Goal: Information Seeking & Learning: Learn about a topic

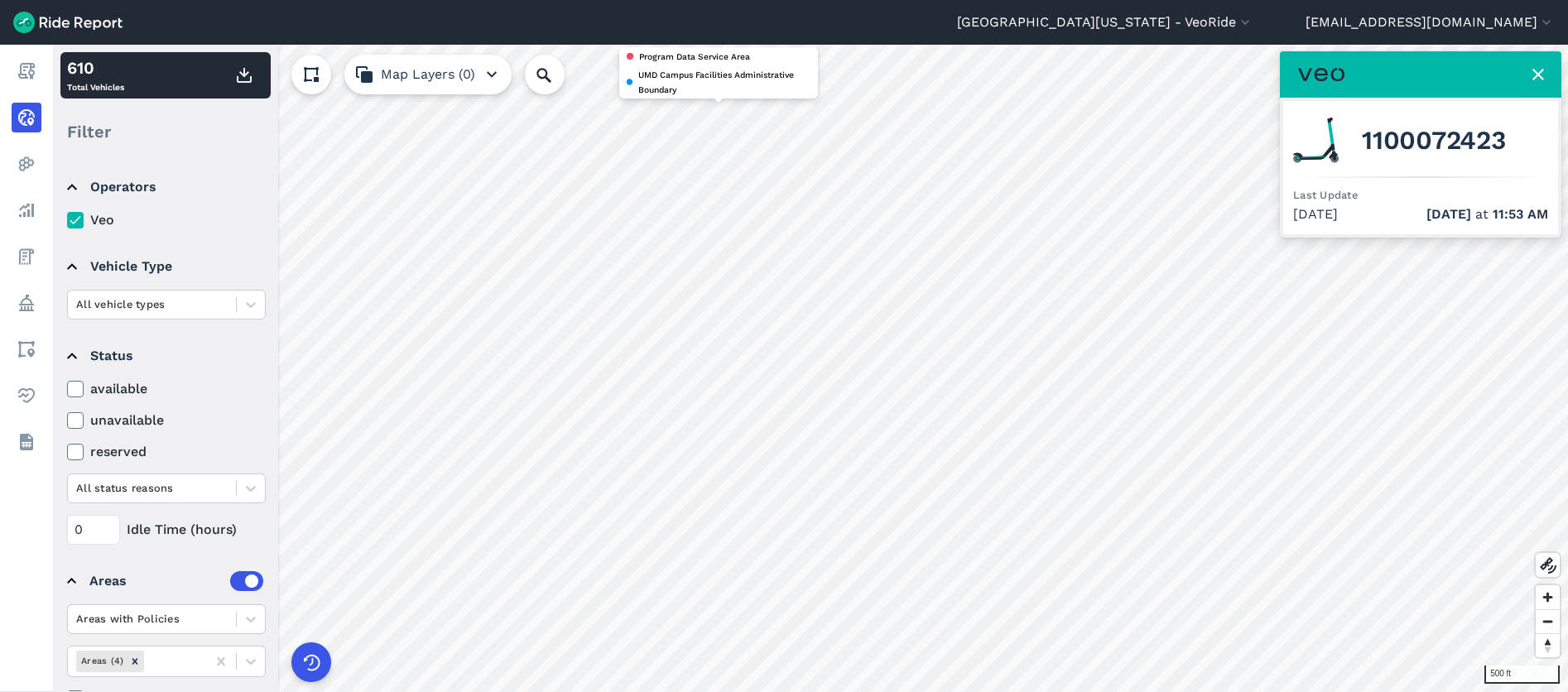
click at [1253, 24] on button "[GEOGRAPHIC_DATA][US_STATE] - VeoRide" at bounding box center [1105, 22] width 296 height 20
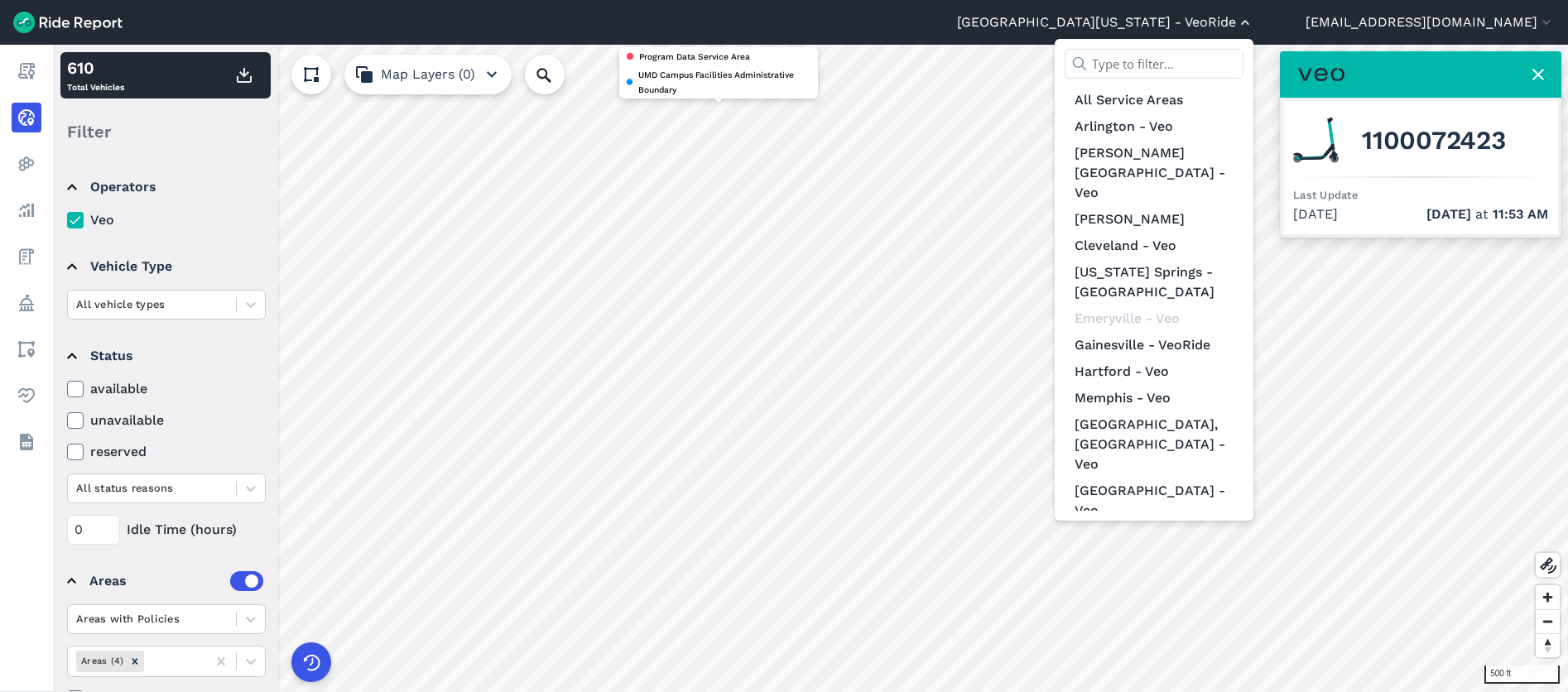
click at [1317, 14] on div at bounding box center [784, 346] width 1568 height 692
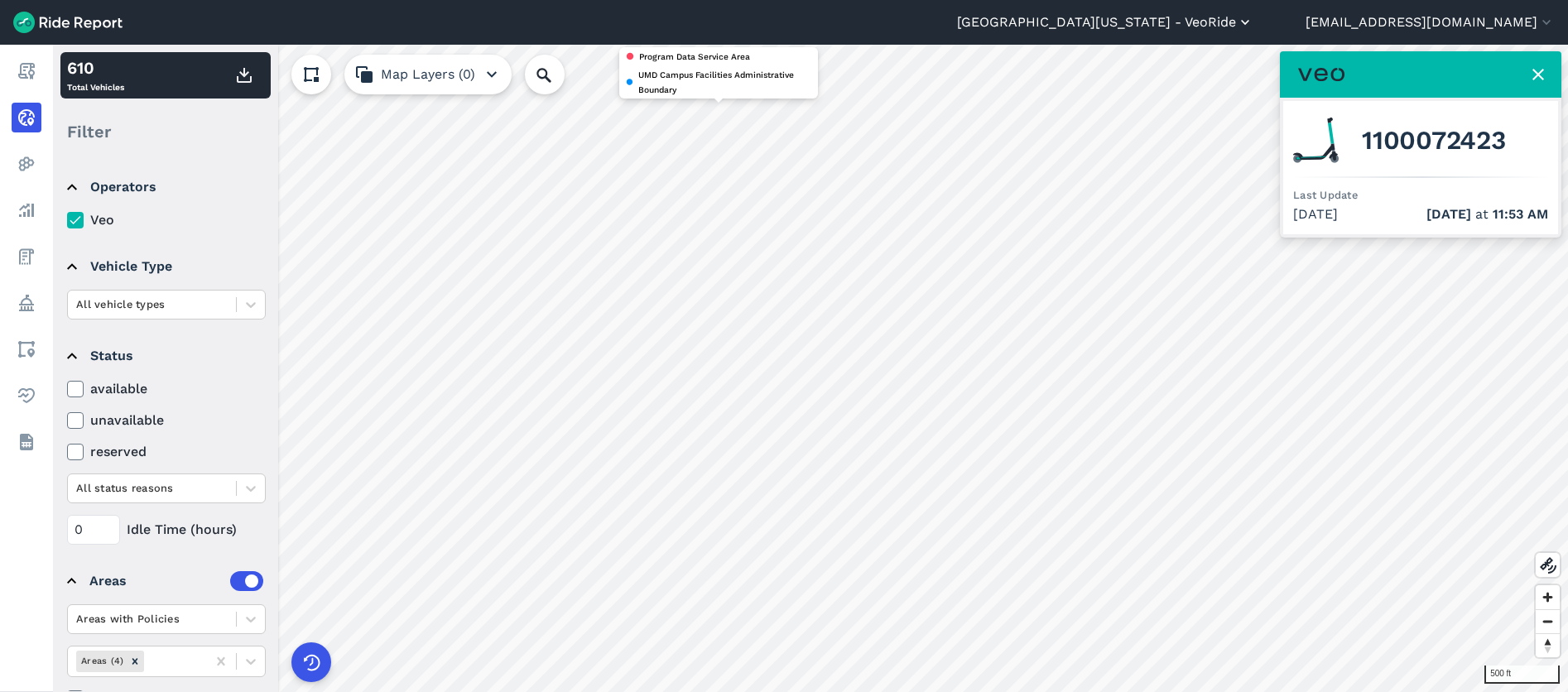
click at [1253, 20] on icon "button" at bounding box center [1245, 22] width 17 height 17
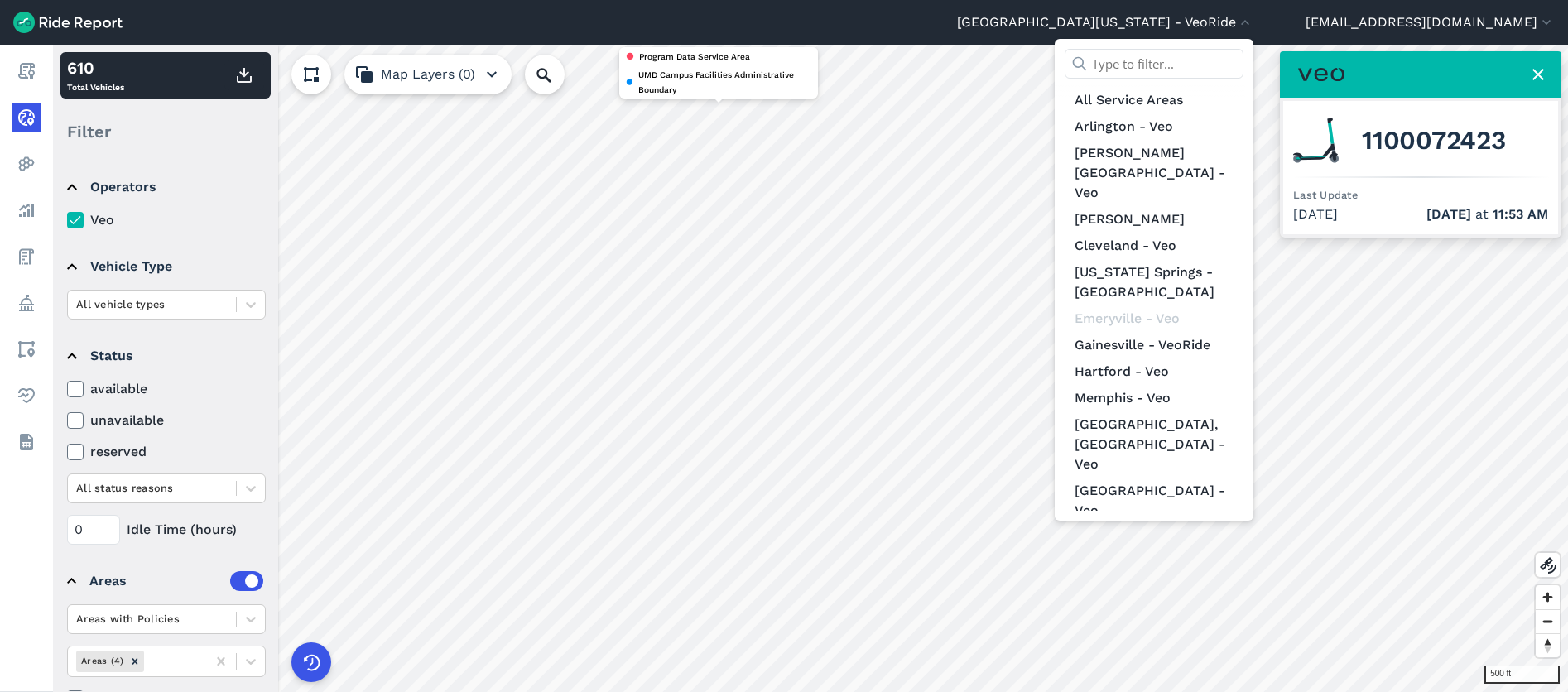
scroll to position [212, 0]
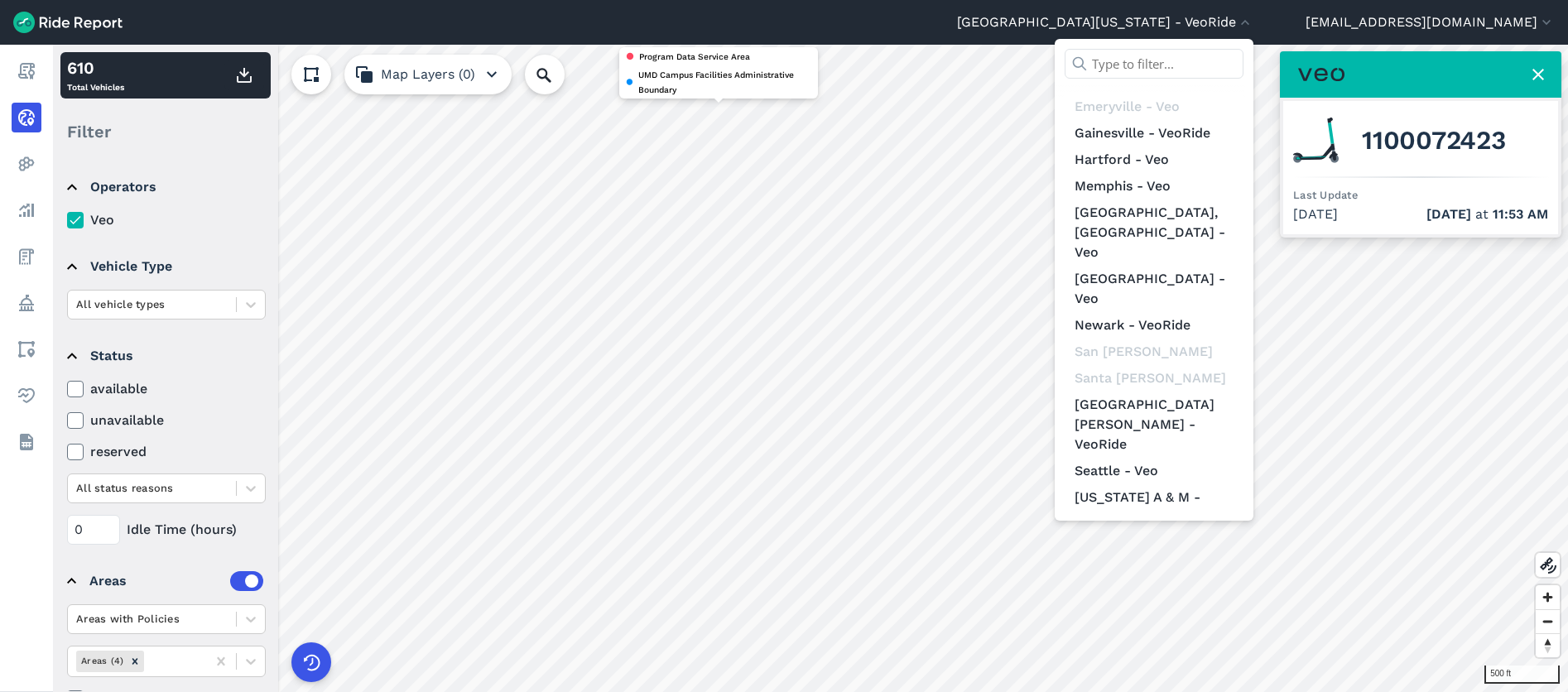
click at [1217, 643] on link "[US_STATE] D.C. - Veo" at bounding box center [1154, 657] width 178 height 27
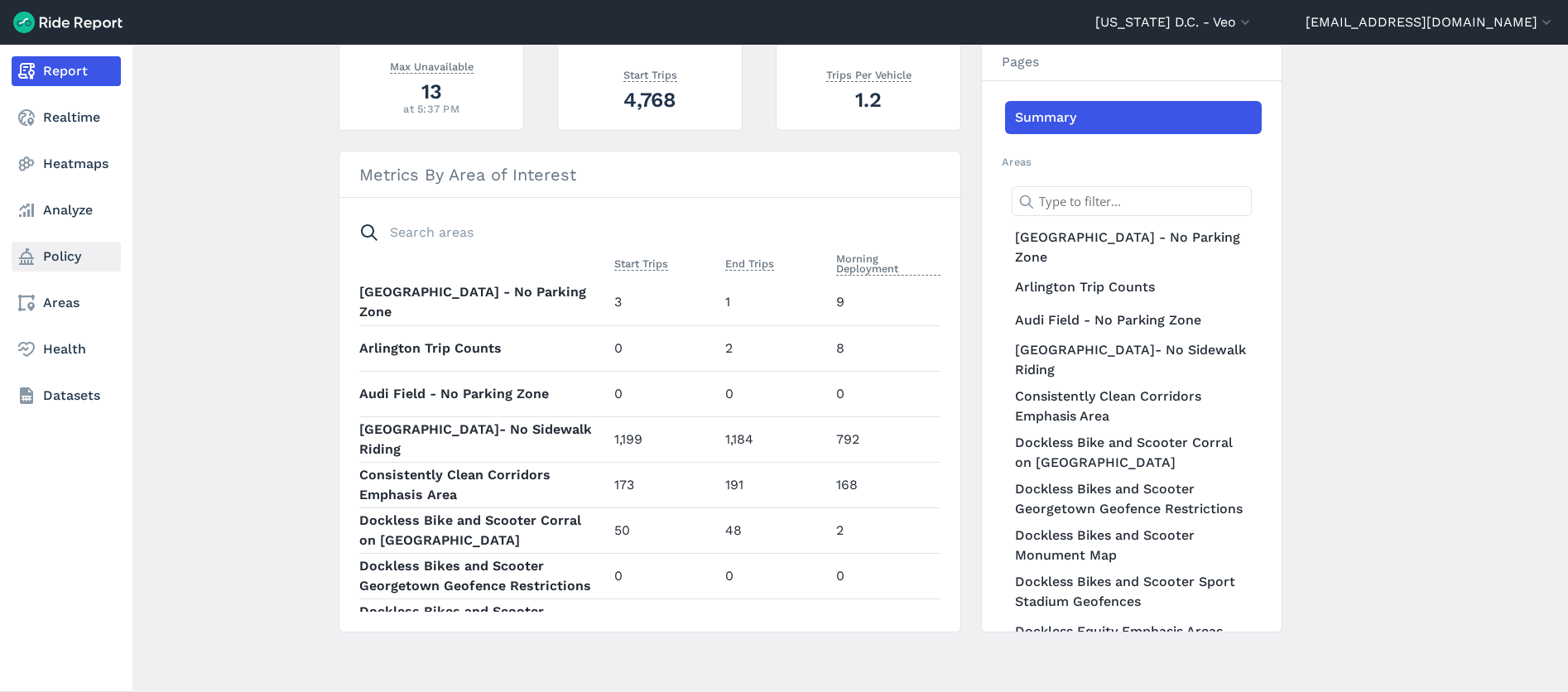
click at [67, 248] on link "Policy" at bounding box center [66, 256] width 109 height 30
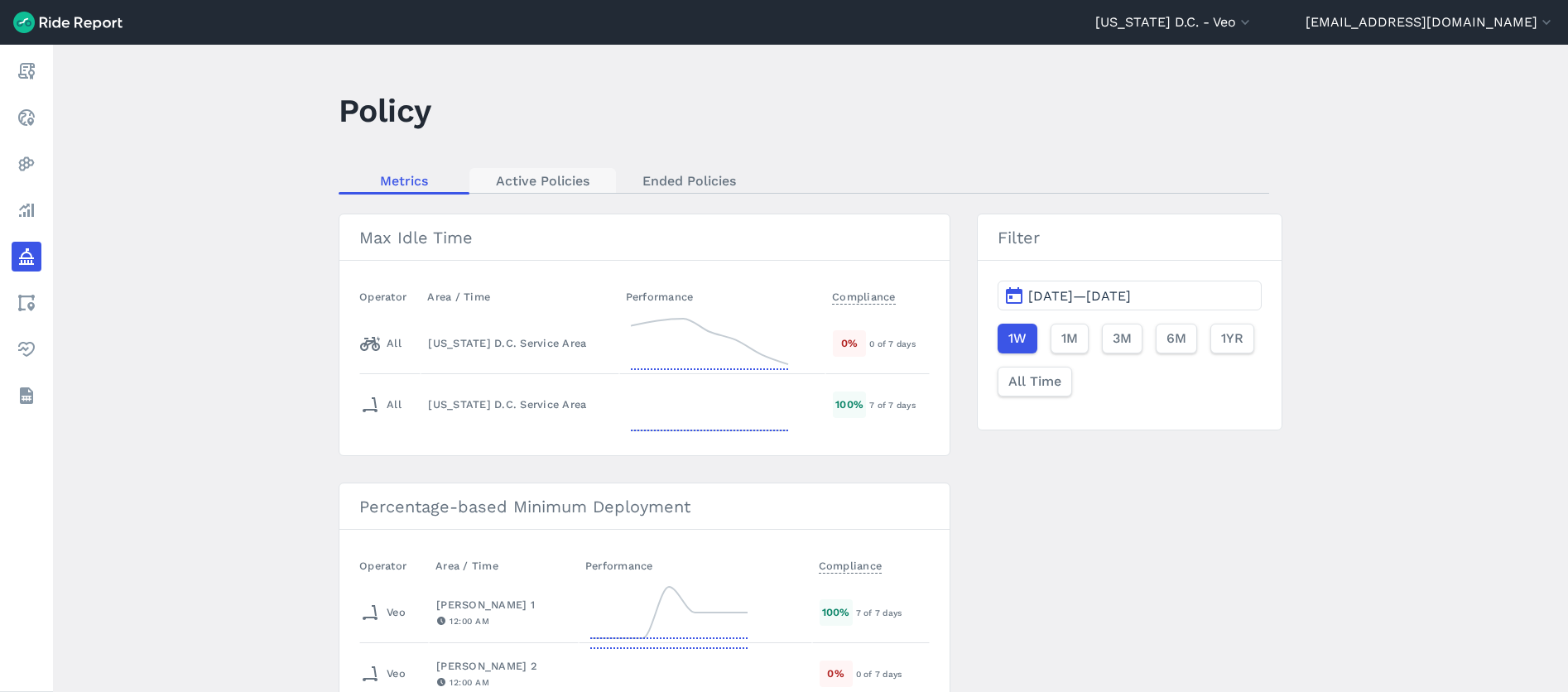
click at [539, 182] on link "Active Policies" at bounding box center [542, 180] width 146 height 25
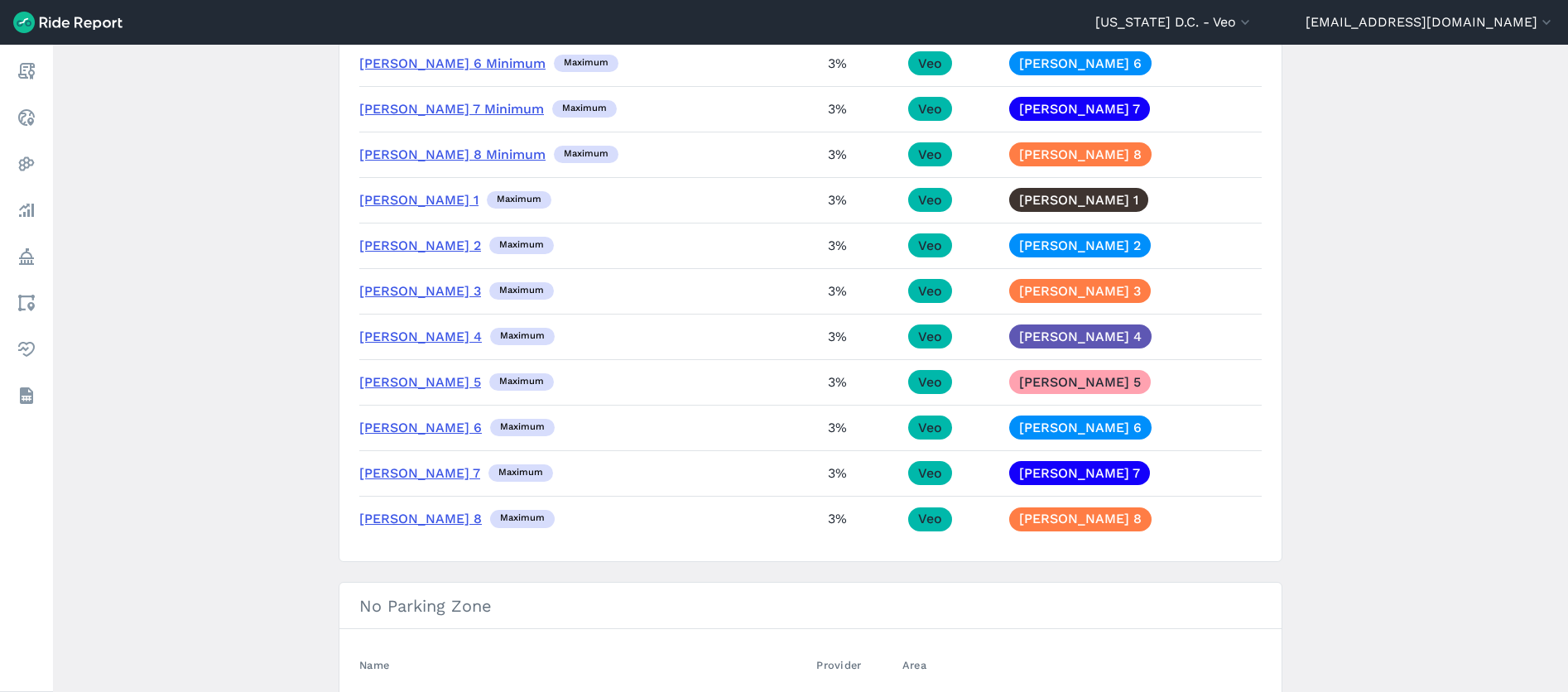
scroll to position [413, 0]
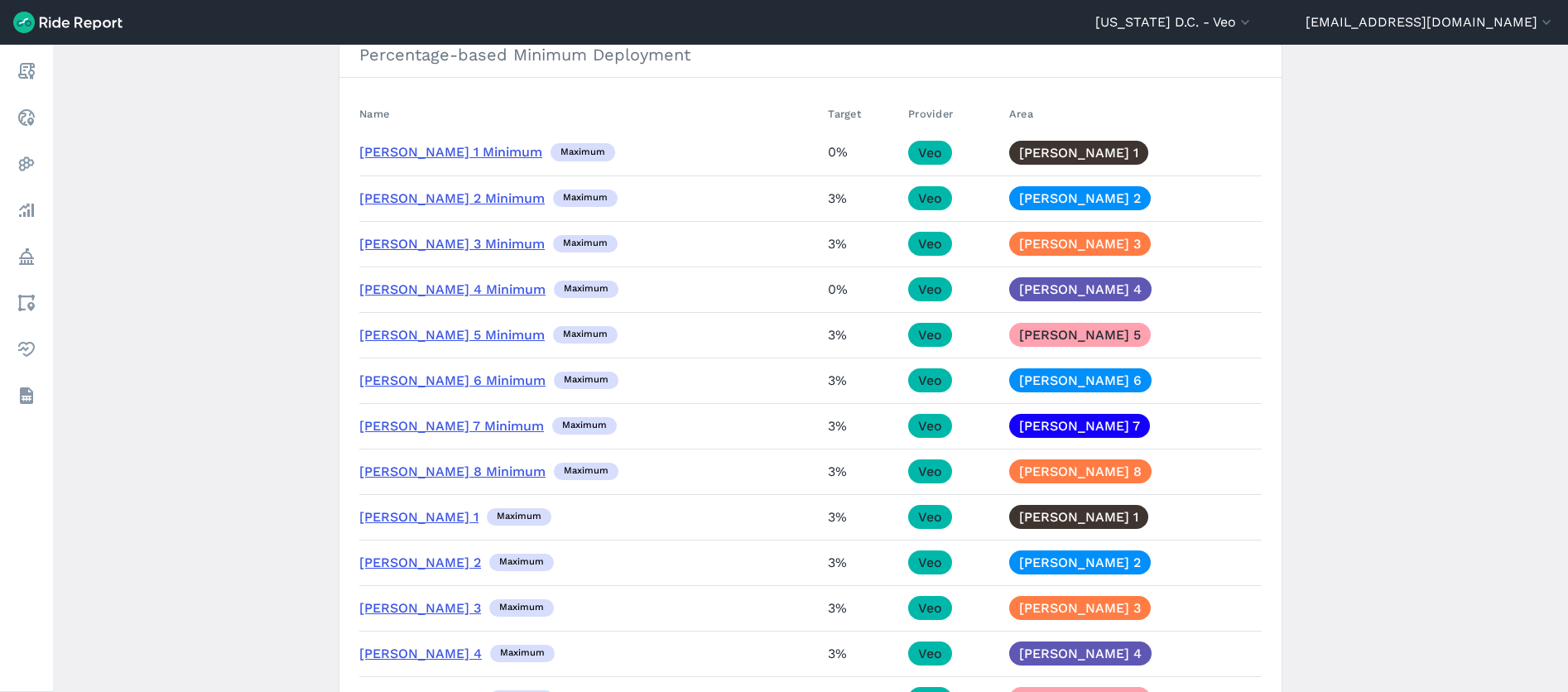
click at [381, 515] on link "[PERSON_NAME] 1" at bounding box center [419, 517] width 119 height 16
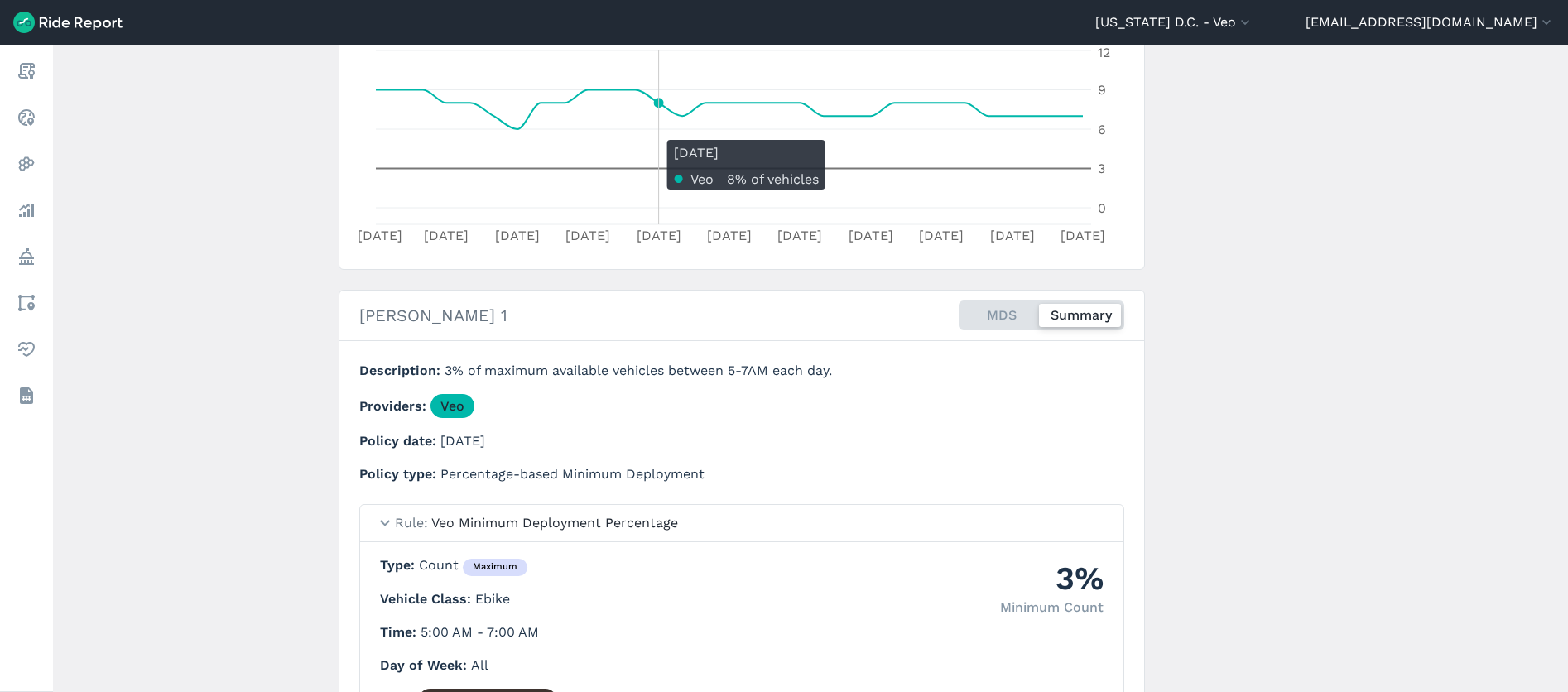
scroll to position [162, 0]
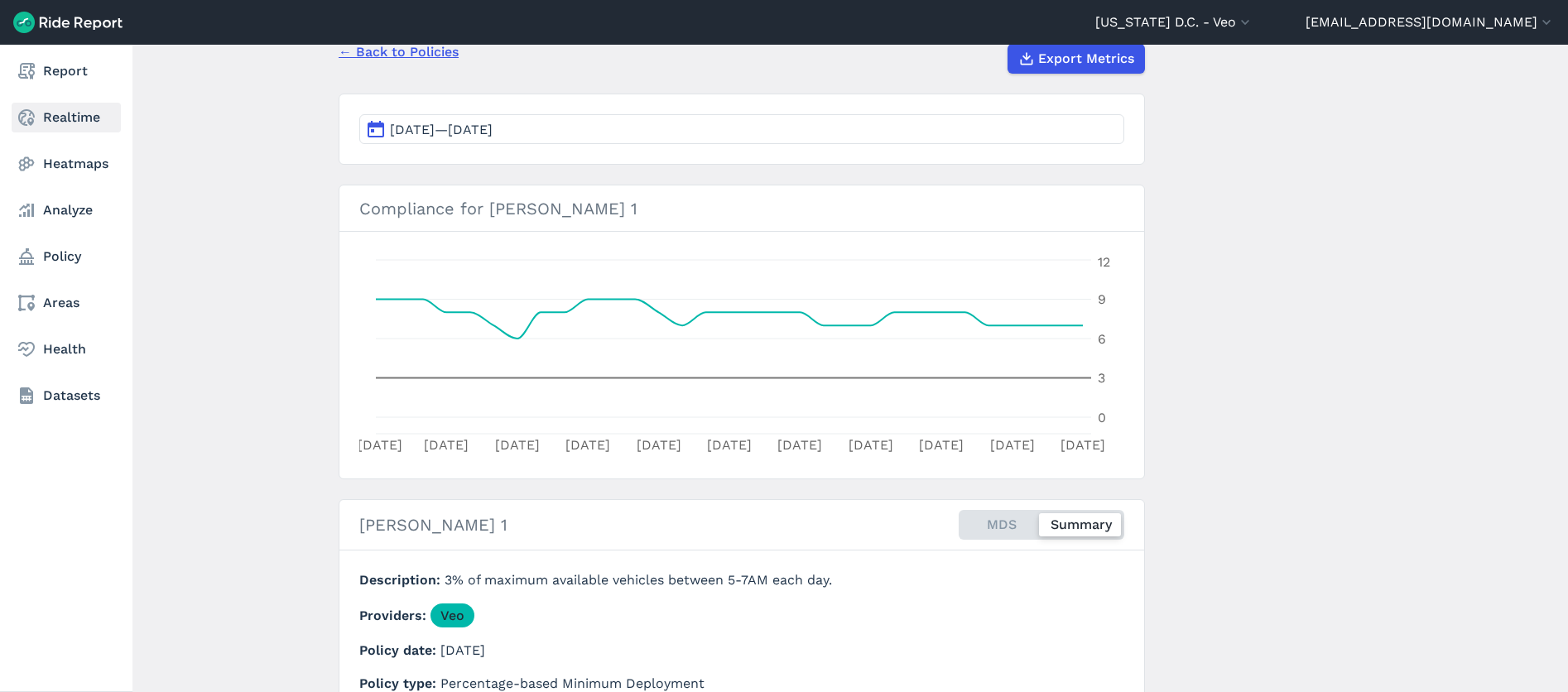
click at [87, 114] on link "Realtime" at bounding box center [66, 118] width 109 height 30
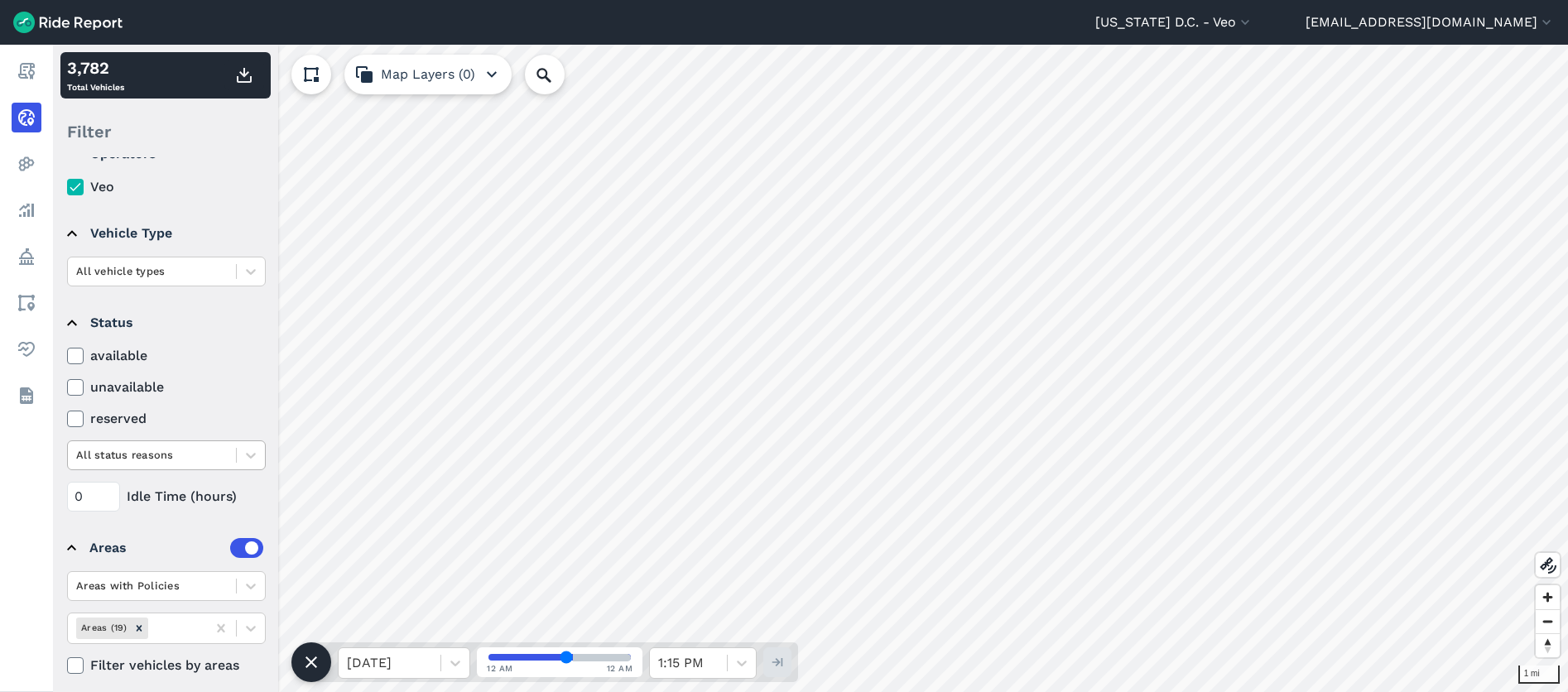
scroll to position [43, 0]
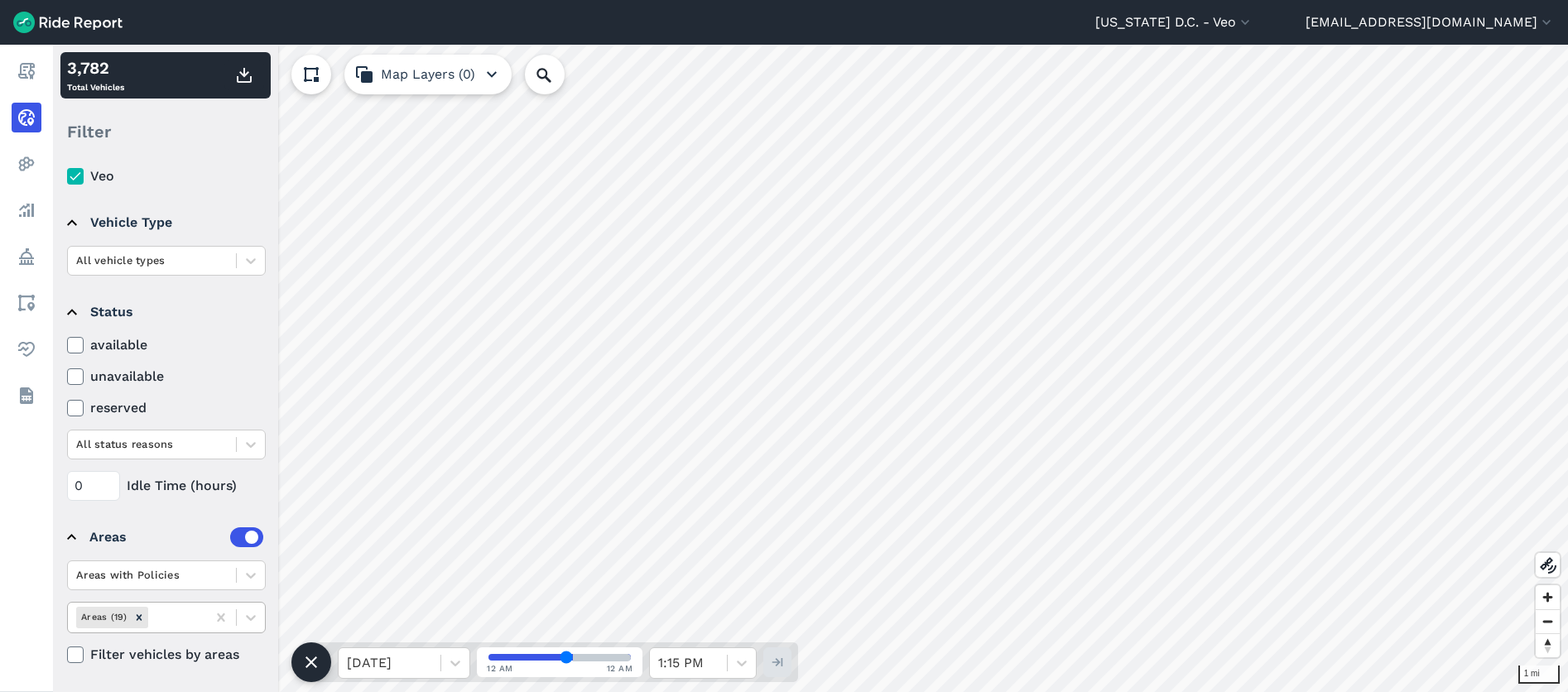
click at [166, 620] on div at bounding box center [175, 617] width 47 height 19
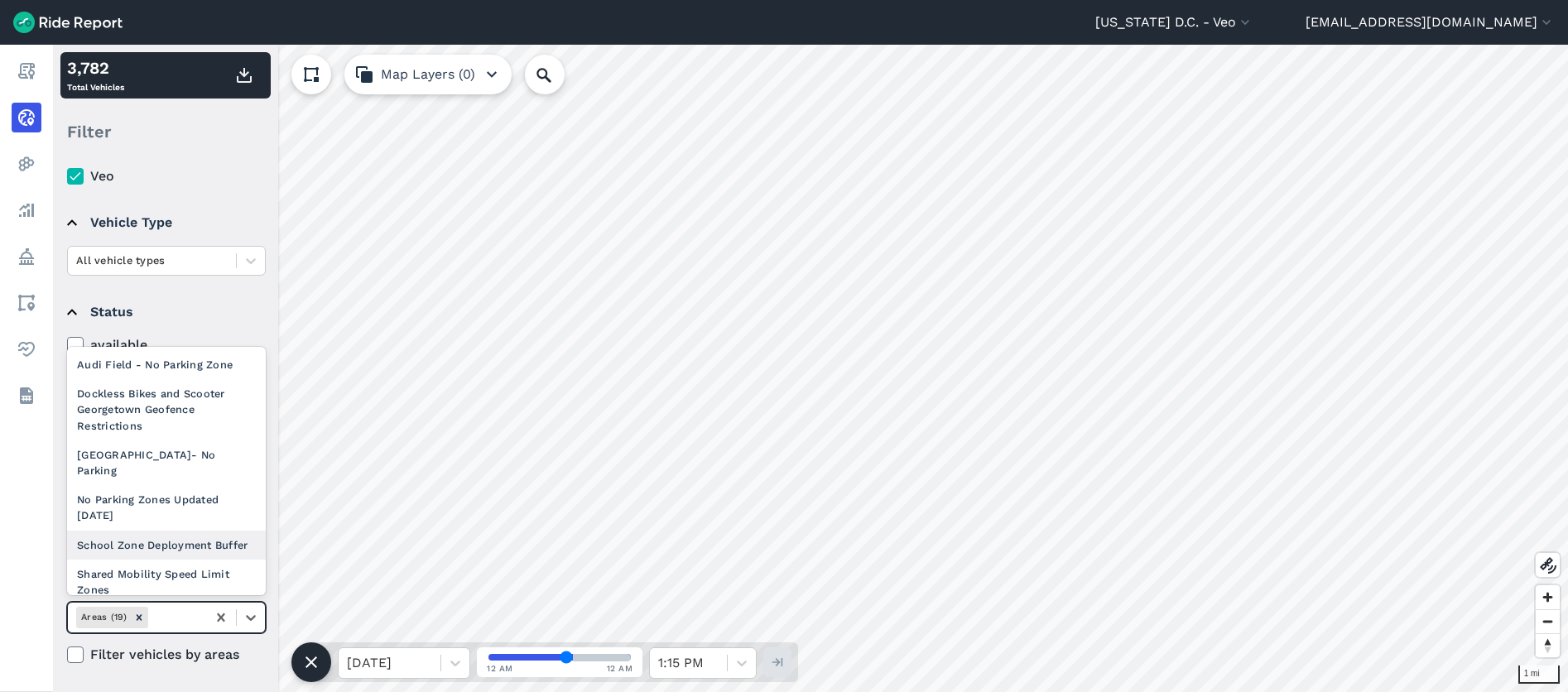
scroll to position [413, 0]
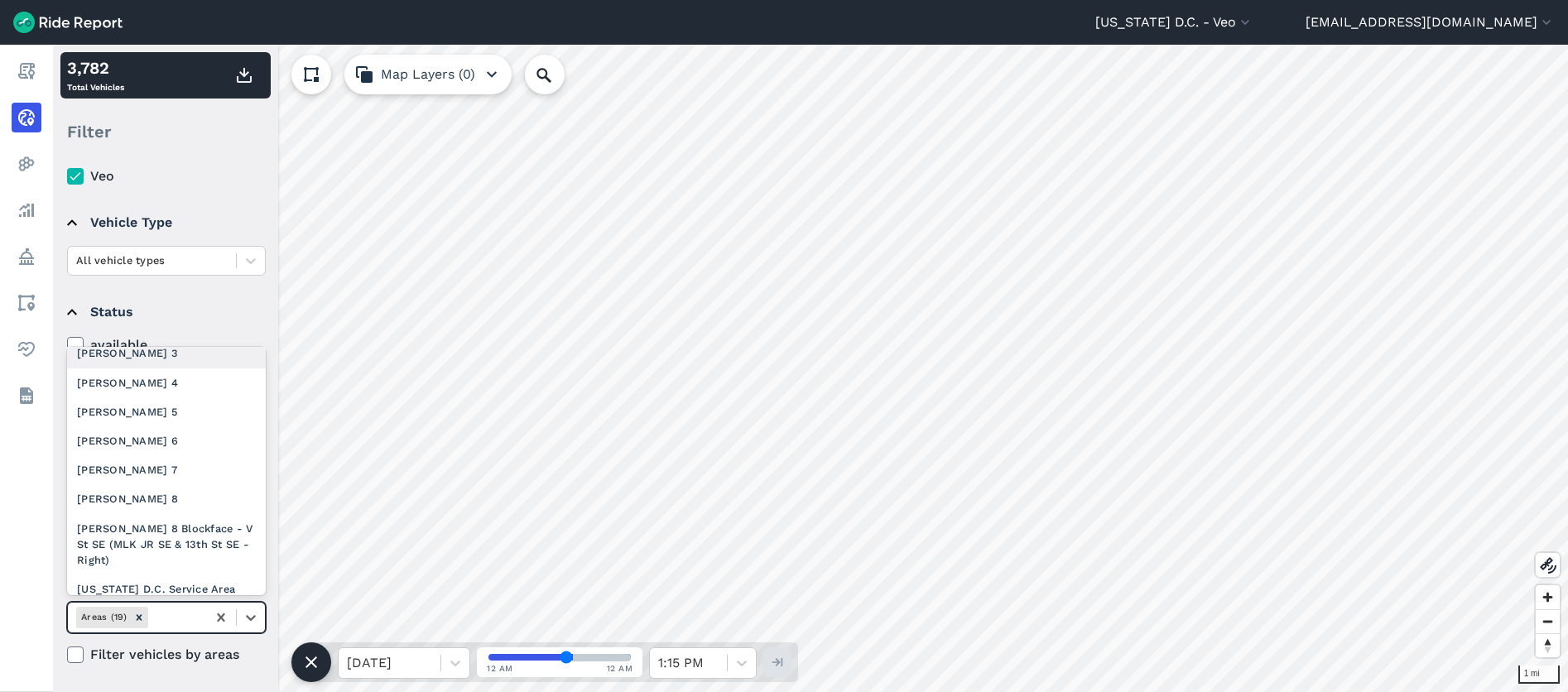
click at [109, 367] on div "[PERSON_NAME] 3" at bounding box center [167, 353] width 199 height 29
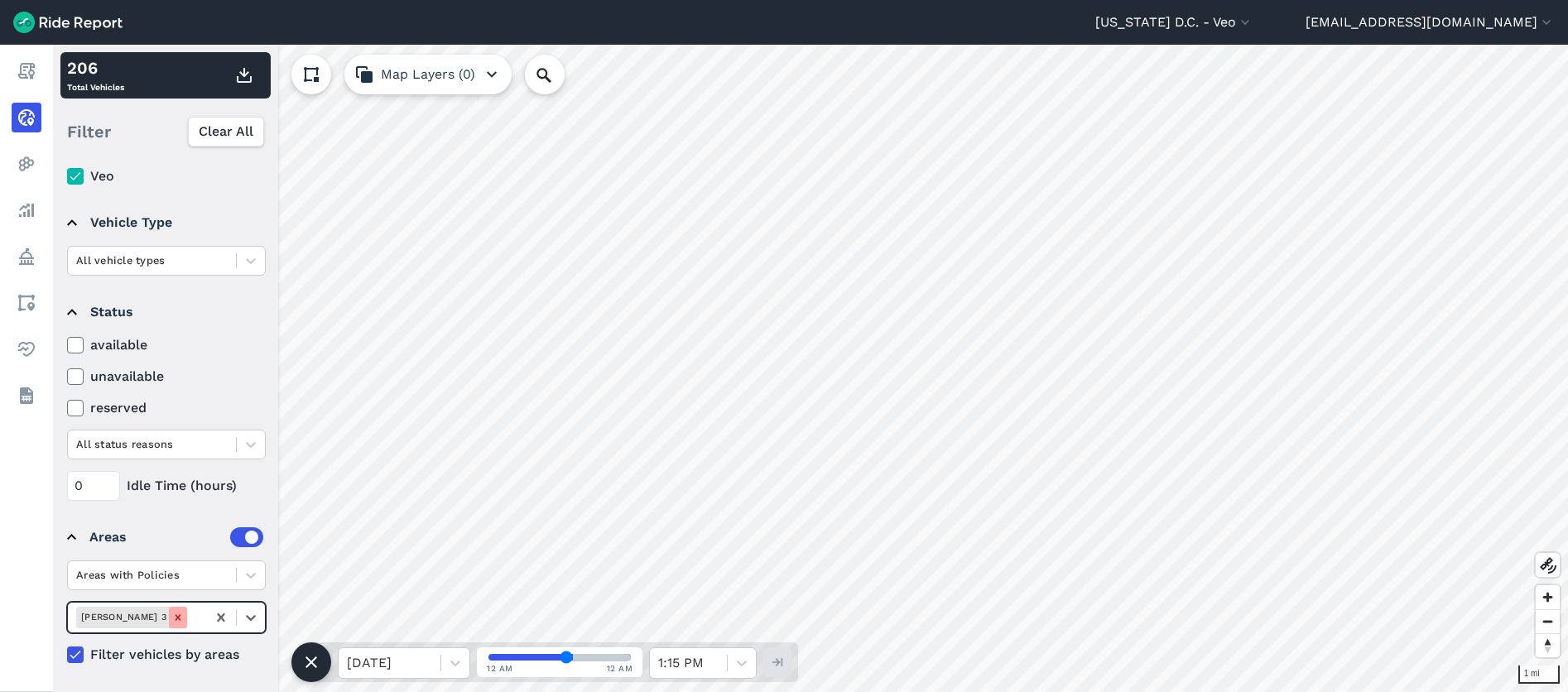
click at [172, 619] on icon "Remove Ward 3" at bounding box center [177, 617] width 12 height 12
click at [216, 617] on icon at bounding box center [221, 617] width 17 height 17
click at [190, 617] on div at bounding box center [175, 617] width 47 height 19
click at [244, 617] on icon at bounding box center [250, 617] width 17 height 17
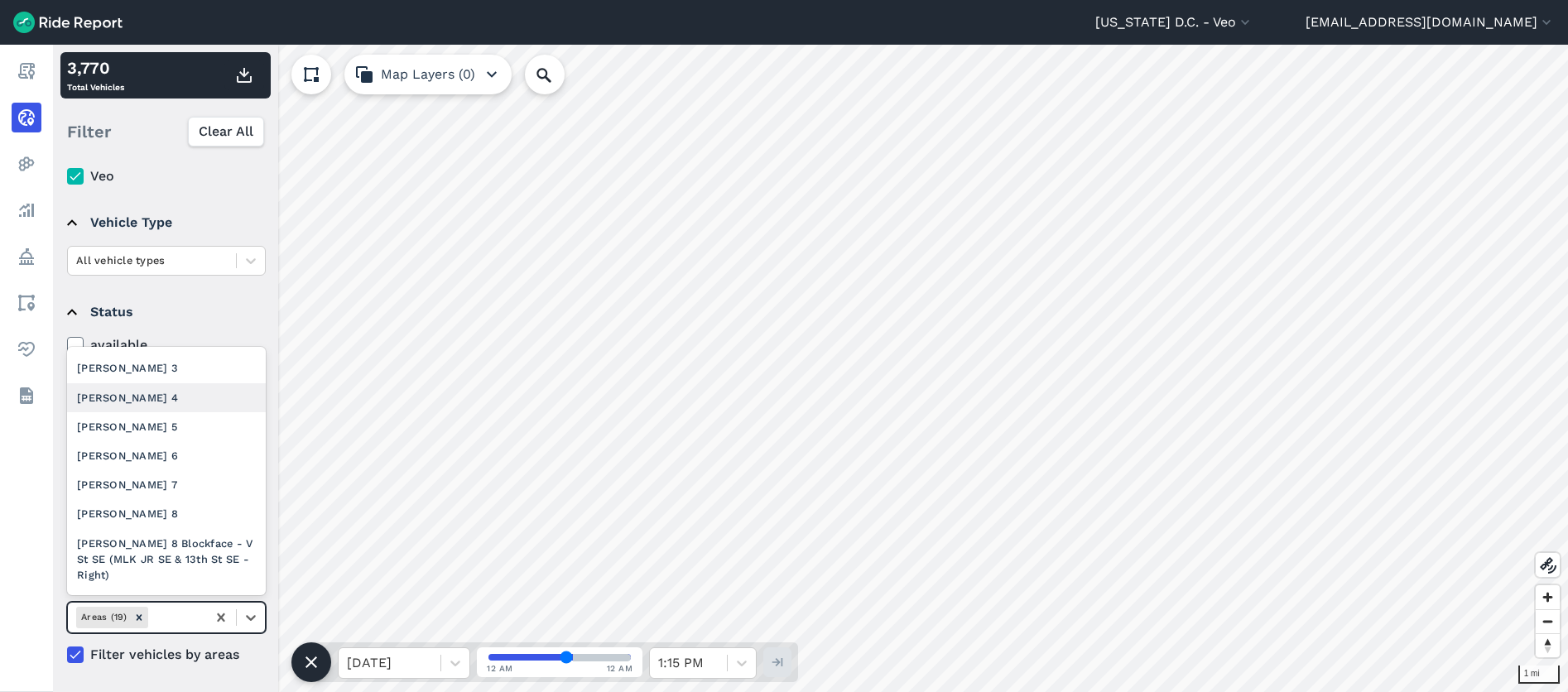
scroll to position [471, 0]
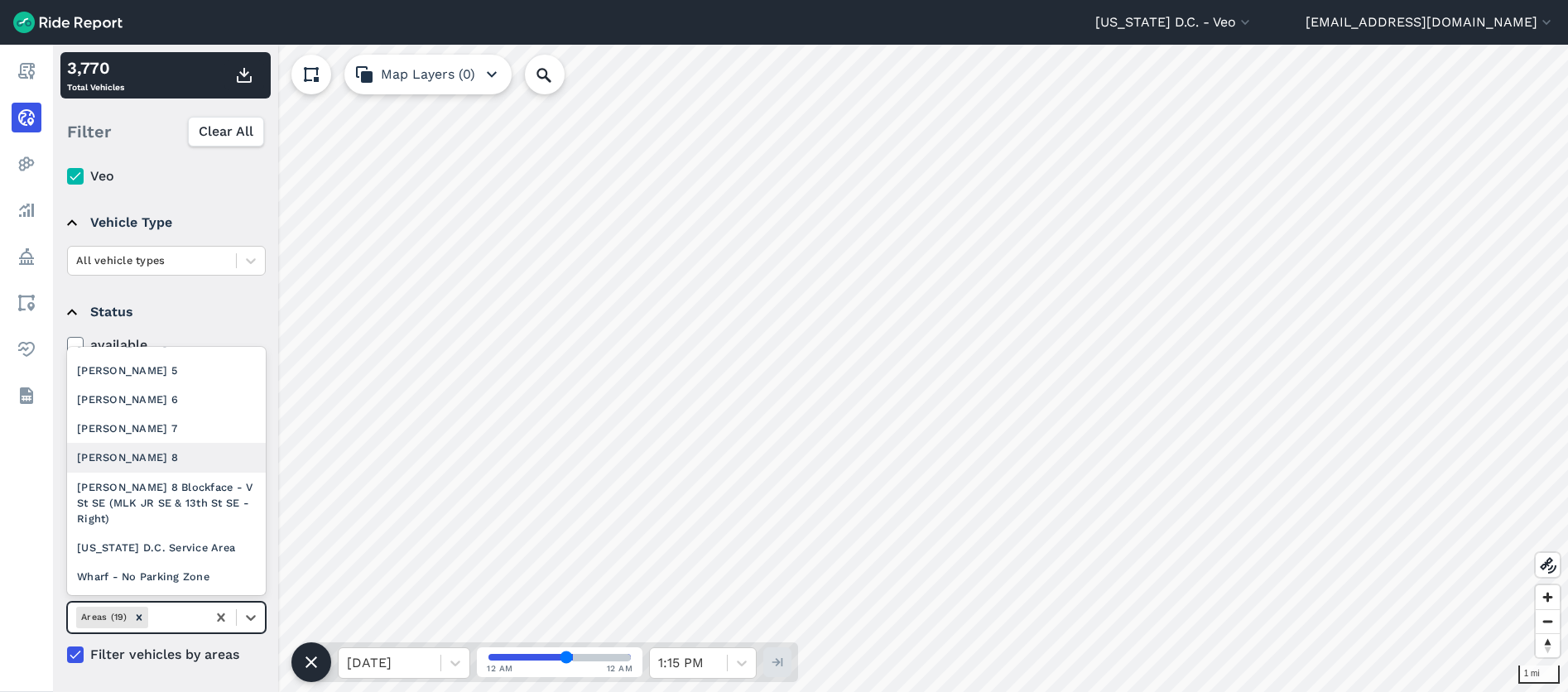
click at [141, 460] on div "[PERSON_NAME] 8" at bounding box center [167, 457] width 199 height 29
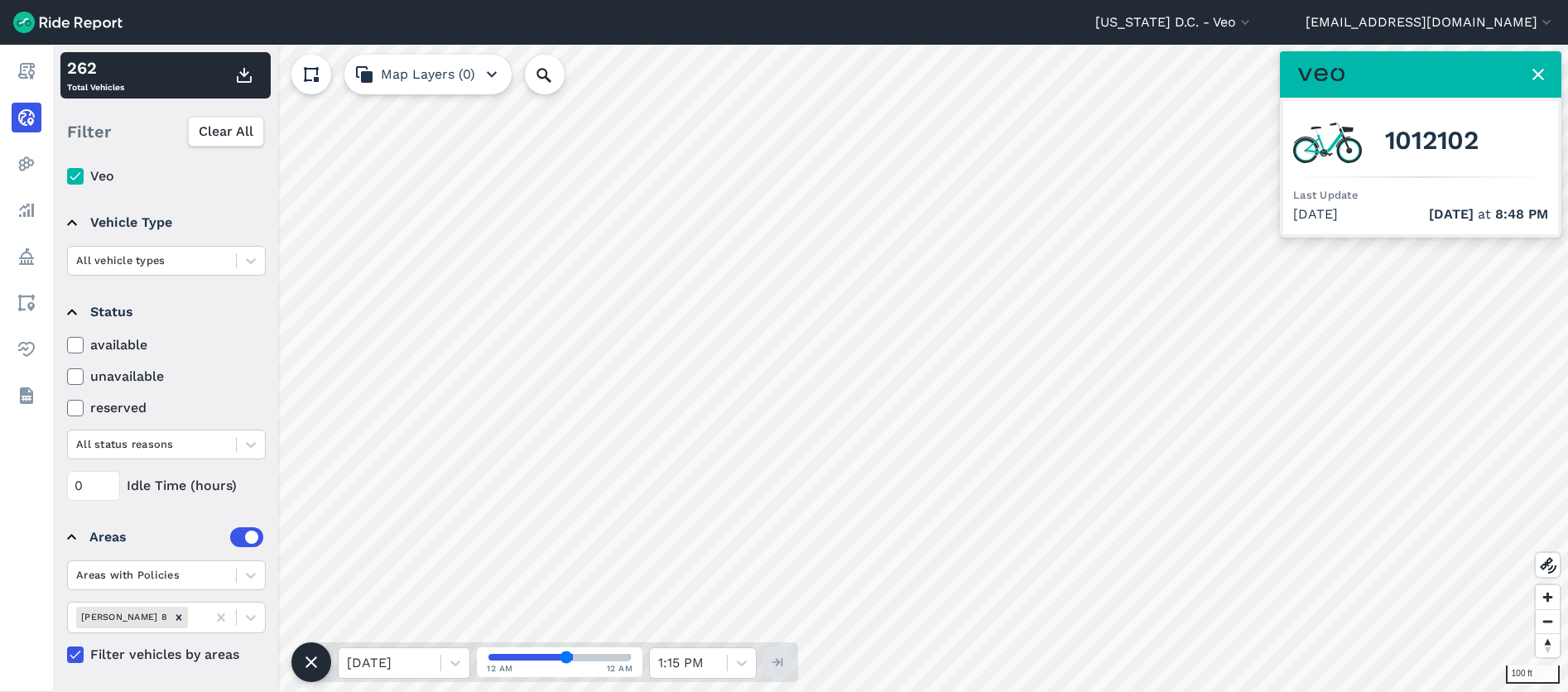
click at [730, 0] on html "[US_STATE] D.C. - Veo All Service Areas [GEOGRAPHIC_DATA] - [GEOGRAPHIC_DATA][P…" at bounding box center [784, 346] width 1568 height 692
click at [863, 10] on header "[US_STATE] D.C. - Veo All Service Areas [GEOGRAPHIC_DATA] - [GEOGRAPHIC_DATA][P…" at bounding box center [784, 22] width 1568 height 44
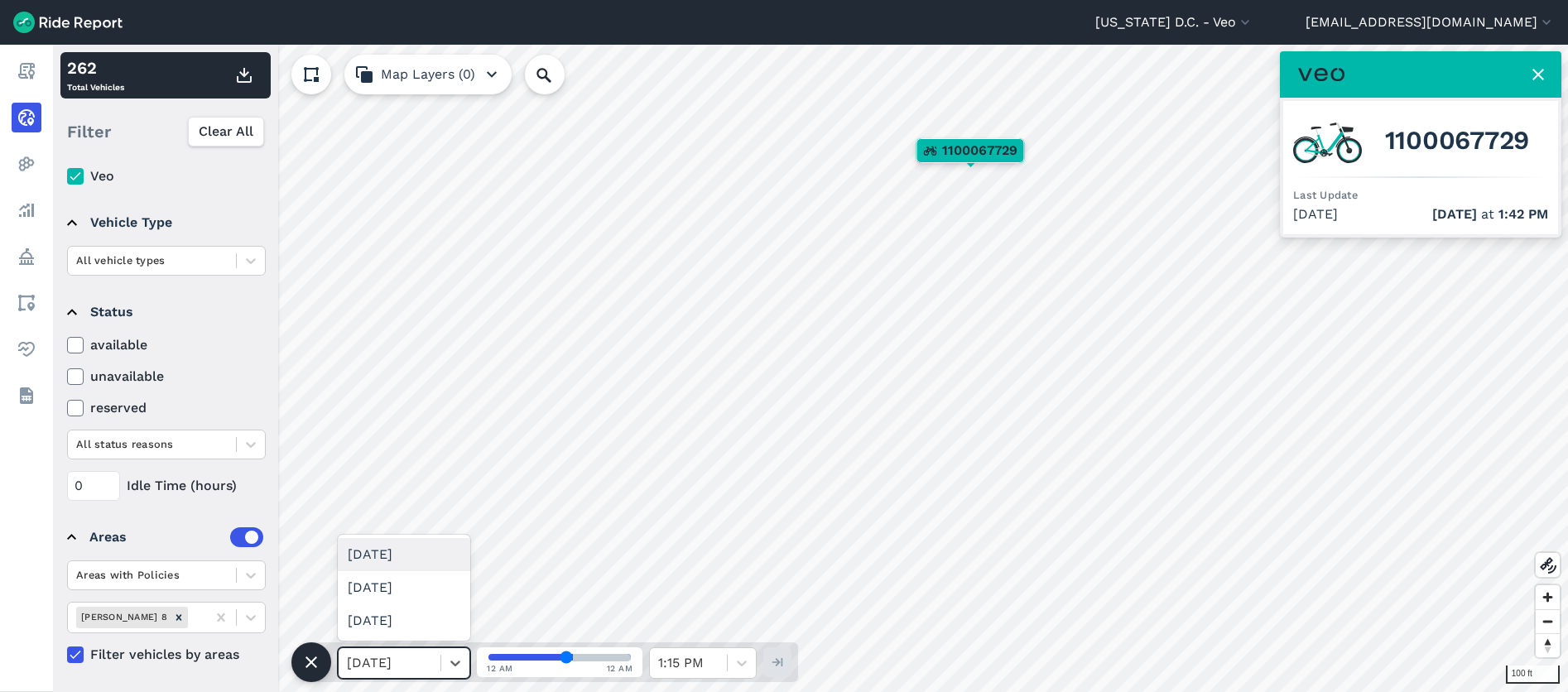
click at [367, 660] on div at bounding box center [390, 663] width 85 height 23
drag, startPoint x: 568, startPoint y: 652, endPoint x: 597, endPoint y: 657, distance: 29.4
click at [597, 657] on input "range" at bounding box center [559, 657] width 142 height 6
click at [597, 657] on span at bounding box center [559, 657] width 146 height 10
drag, startPoint x: 562, startPoint y: 654, endPoint x: 521, endPoint y: 655, distance: 41.0
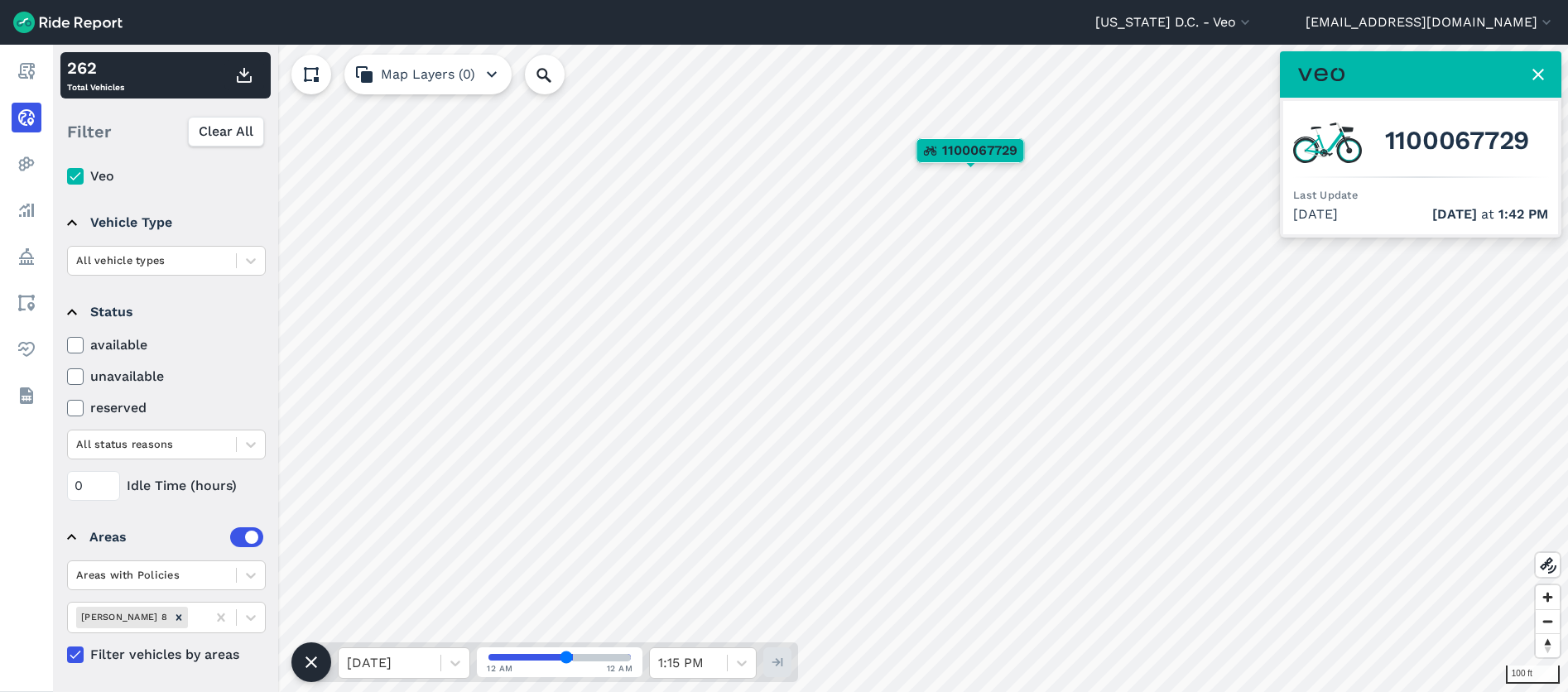
type input "20"
click at [522, 655] on input "range" at bounding box center [559, 657] width 142 height 6
click at [521, 655] on input "range" at bounding box center [559, 657] width 142 height 6
click at [319, 655] on icon at bounding box center [311, 662] width 20 height 20
click at [320, 664] on icon at bounding box center [311, 662] width 27 height 27
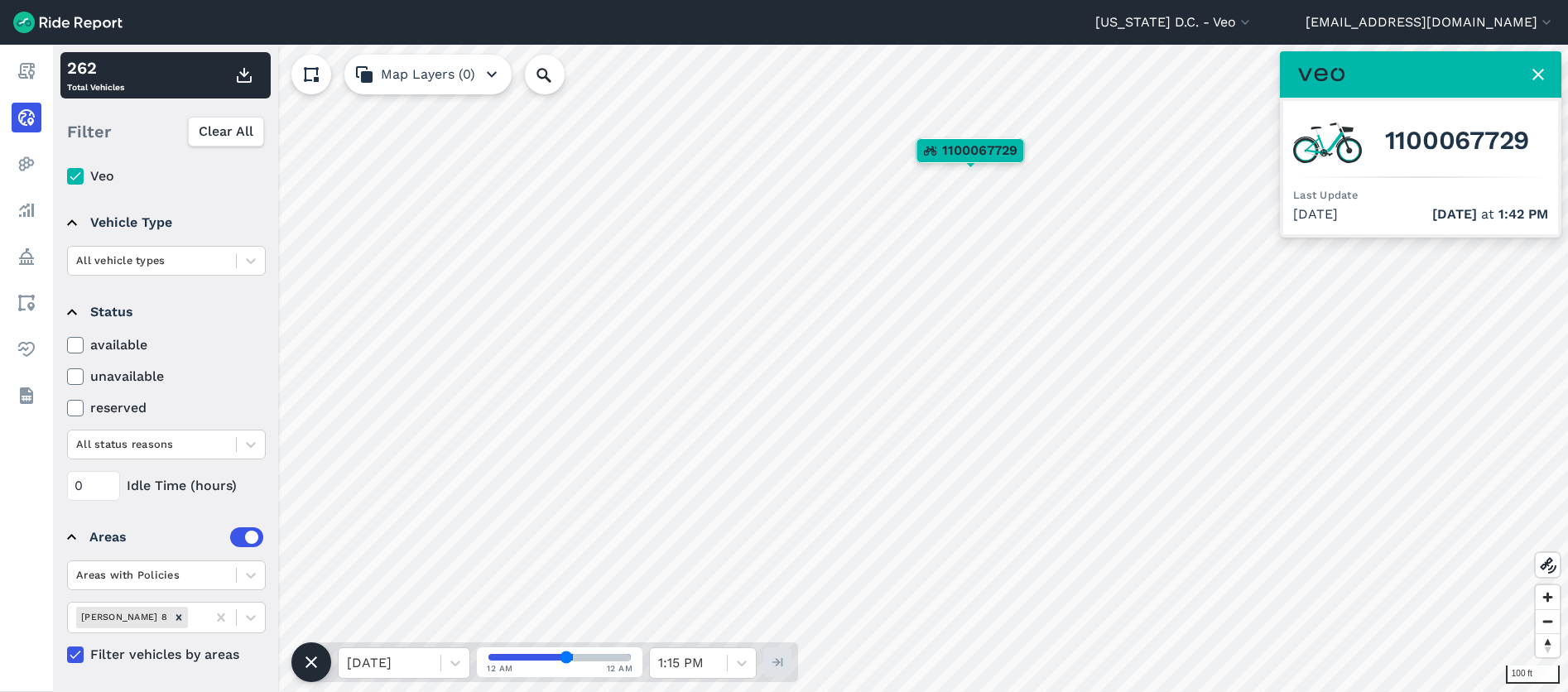
click at [320, 664] on icon at bounding box center [311, 662] width 20 height 20
click at [303, 656] on icon at bounding box center [311, 662] width 27 height 27
click at [305, 657] on icon at bounding box center [311, 662] width 20 height 20
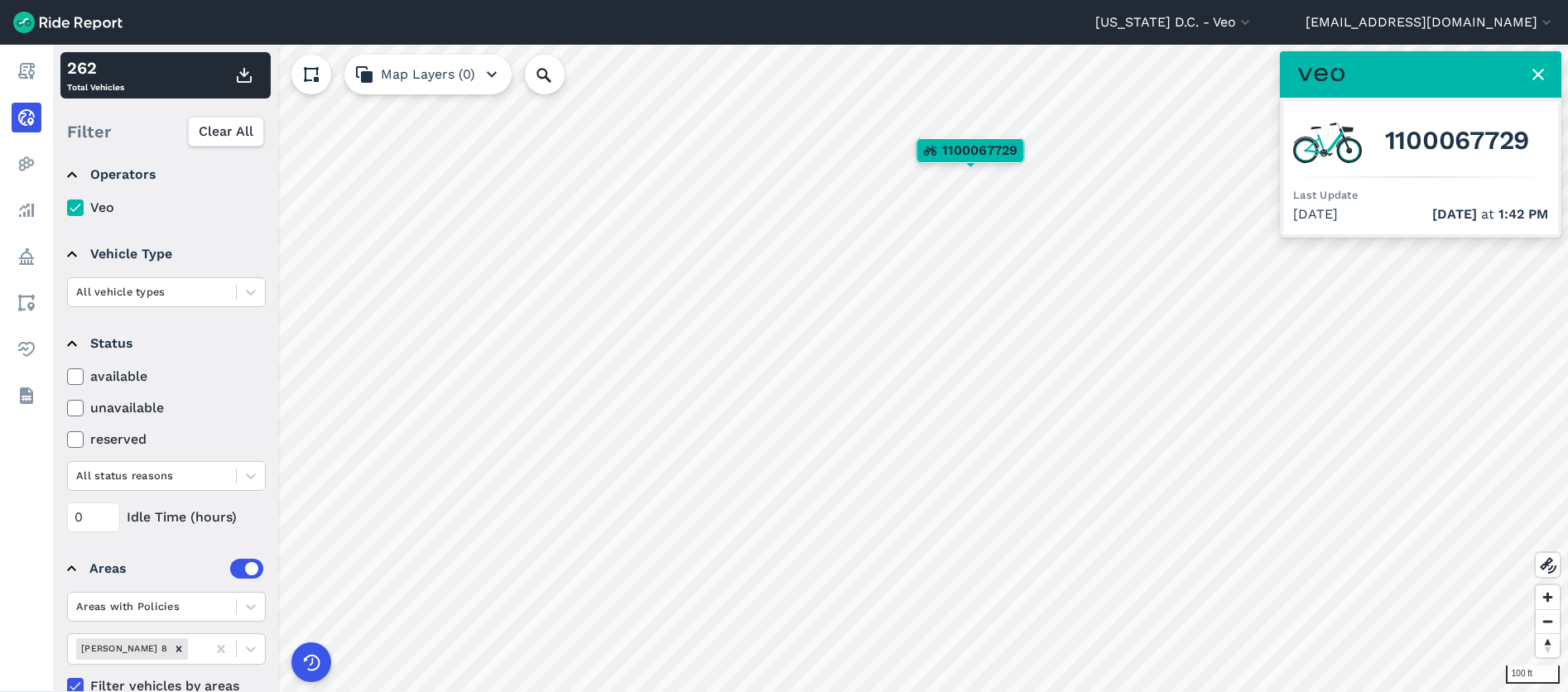
scroll to position [0, 0]
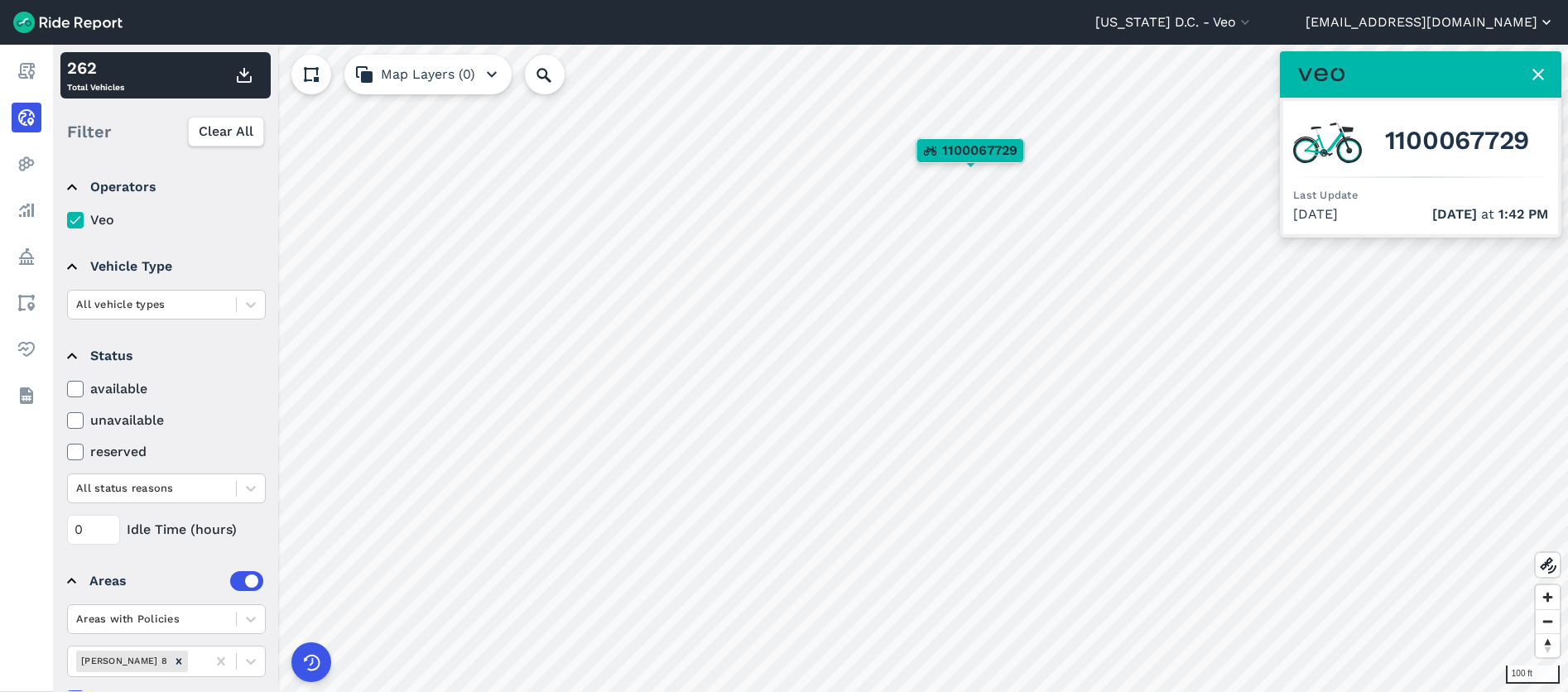
click at [1537, 16] on button "[EMAIL_ADDRESS][DOMAIN_NAME]" at bounding box center [1430, 22] width 249 height 20
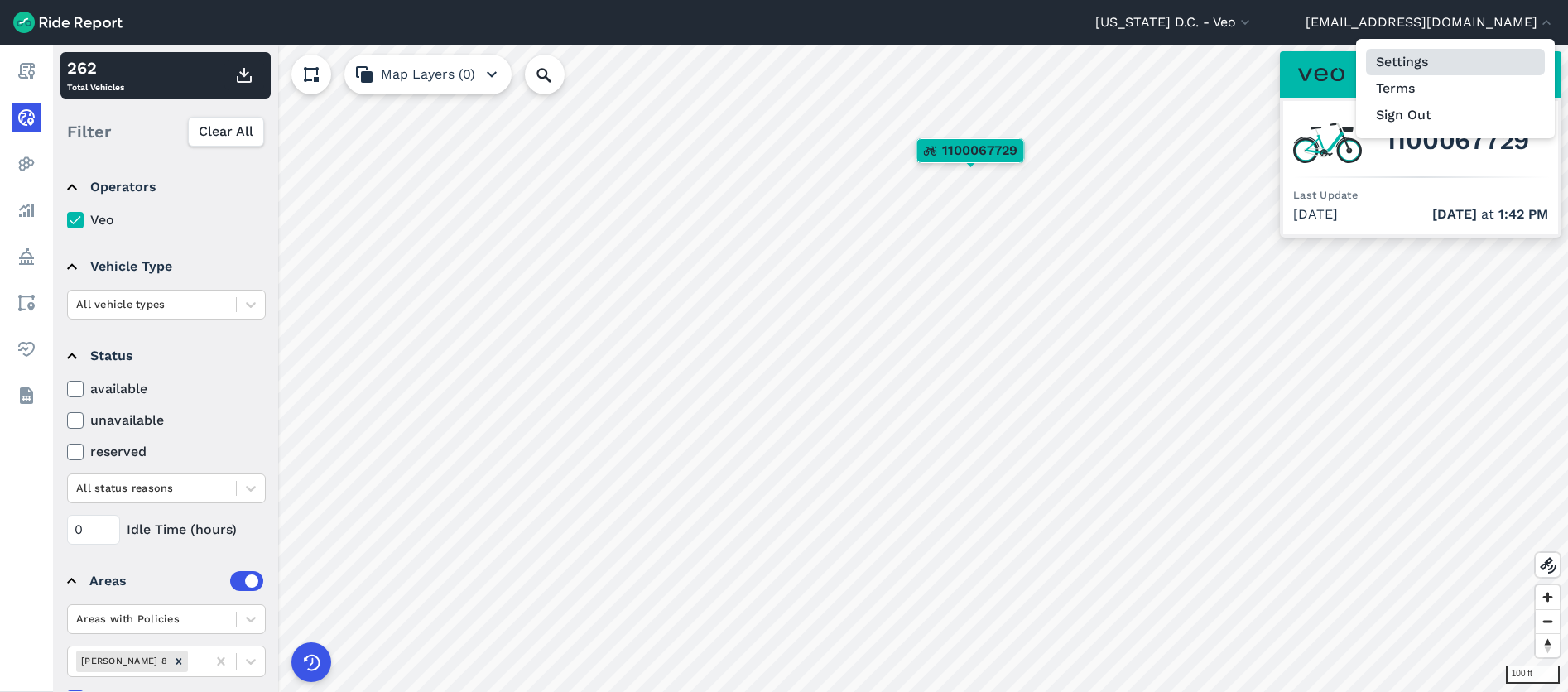
click at [1407, 59] on link "Settings" at bounding box center [1454, 62] width 178 height 27
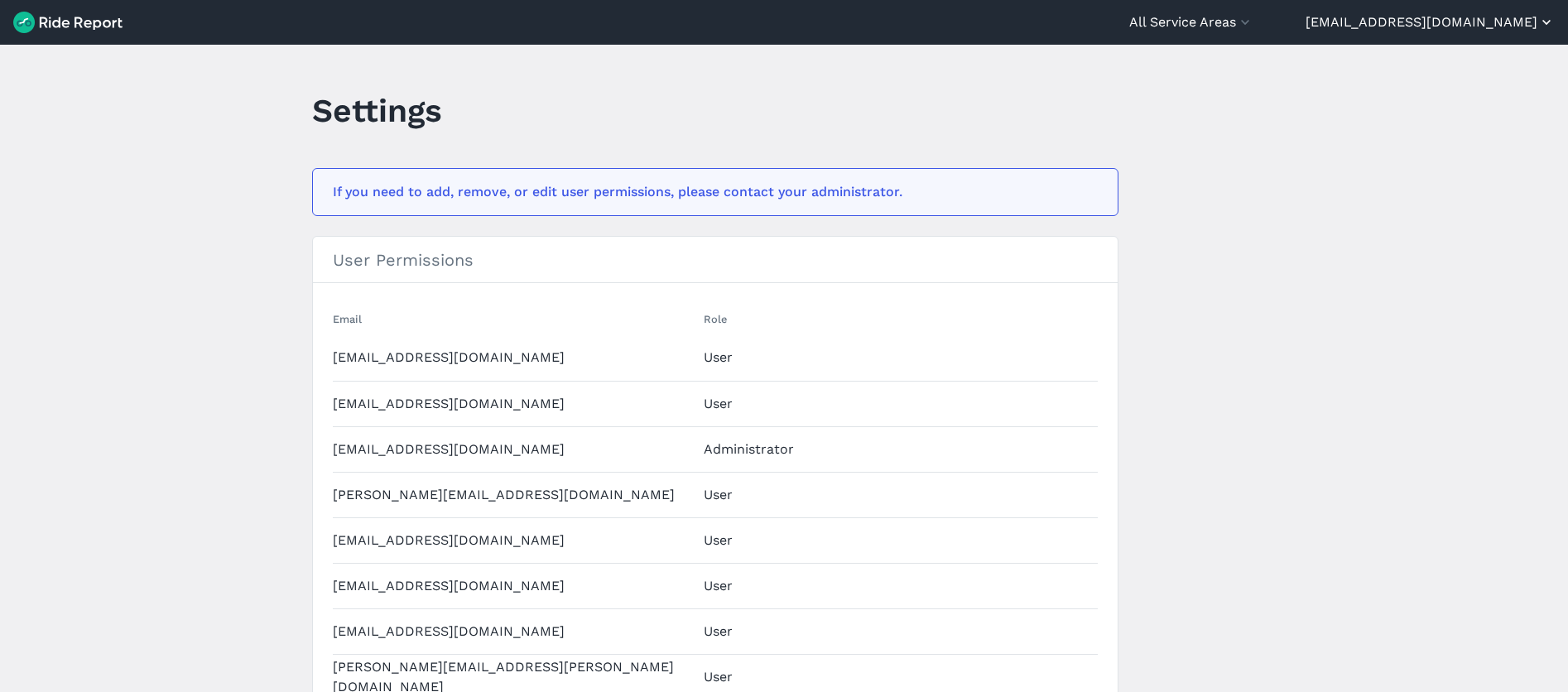
click at [1520, 21] on button "[EMAIL_ADDRESS][DOMAIN_NAME]" at bounding box center [1430, 22] width 249 height 20
click at [1274, 30] on div at bounding box center [784, 346] width 1568 height 692
click at [1253, 29] on button "All Service Areas" at bounding box center [1191, 22] width 124 height 20
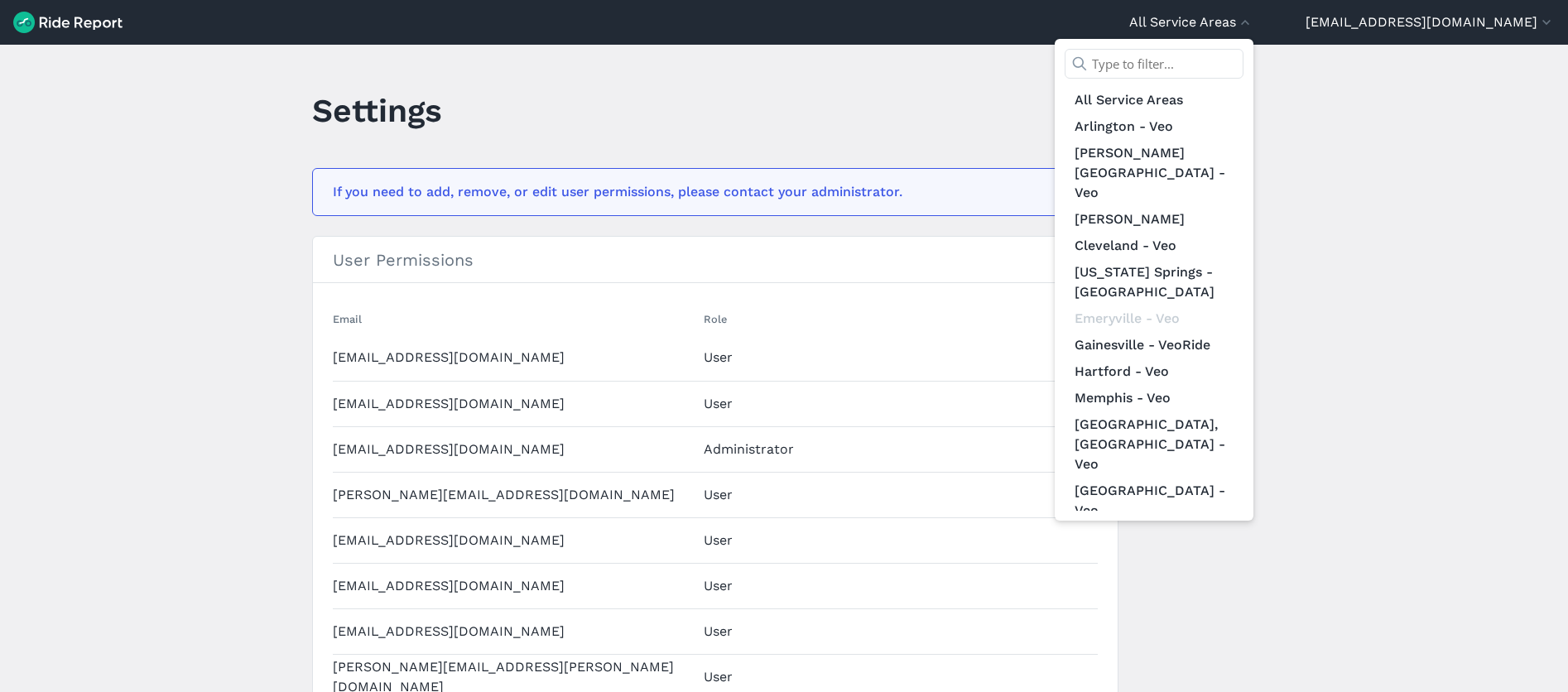
click at [154, 94] on div at bounding box center [784, 346] width 1568 height 692
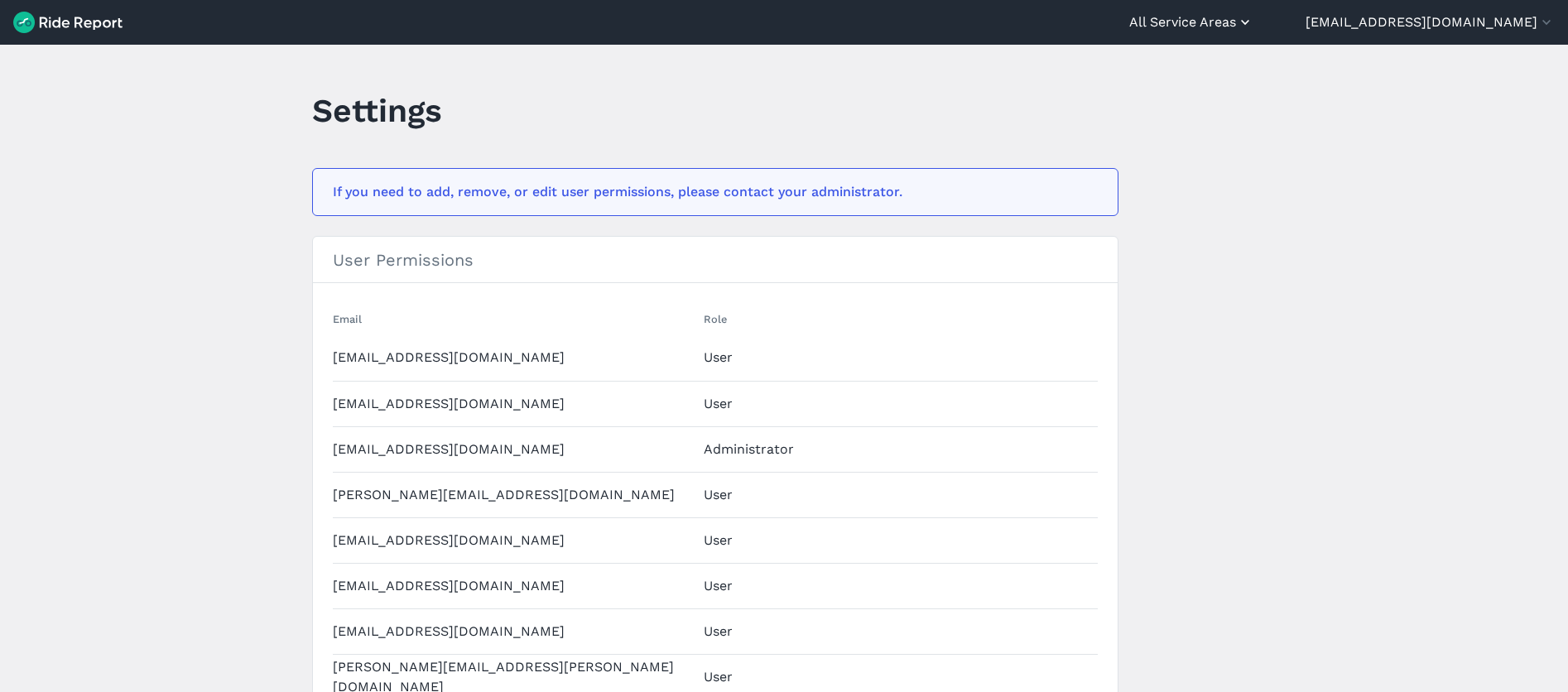
click at [1204, 20] on button "All Service Areas" at bounding box center [1191, 22] width 124 height 20
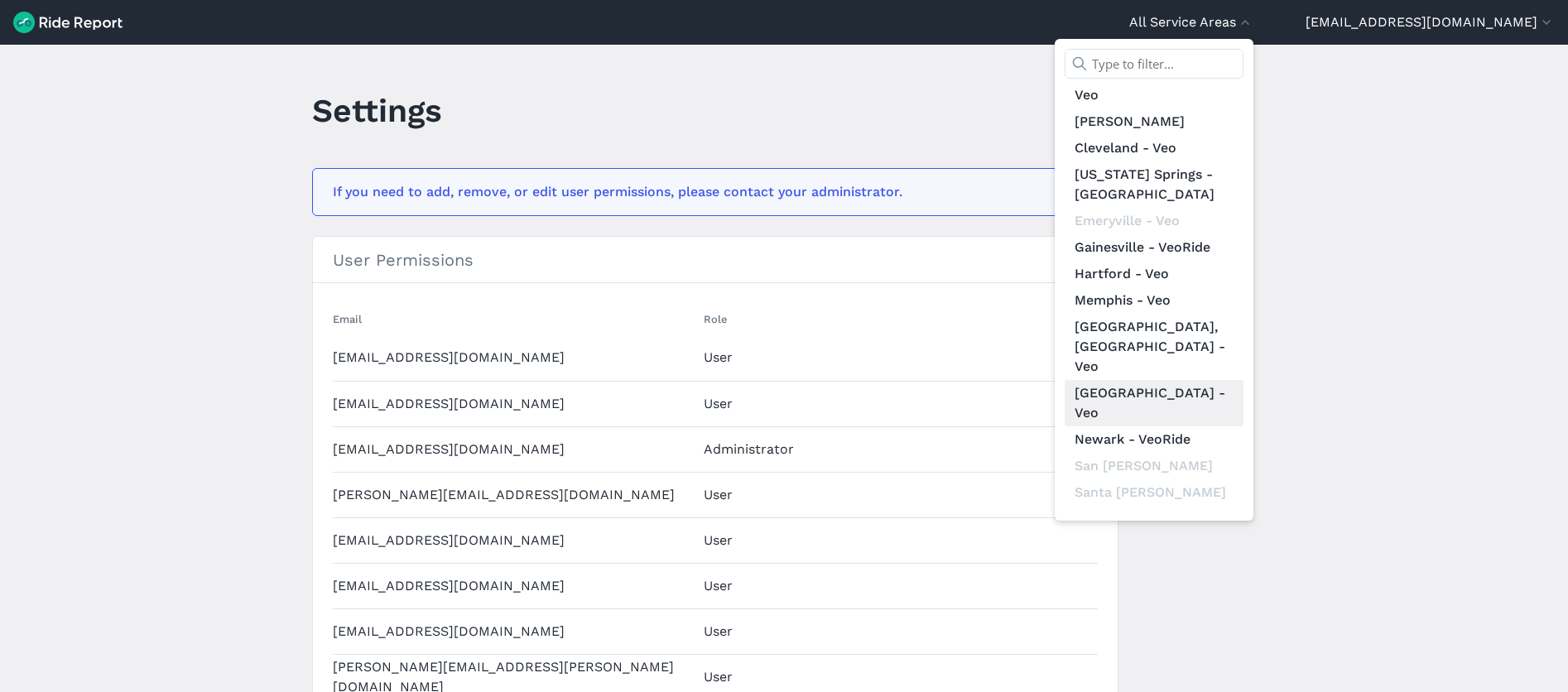
scroll to position [212, 0]
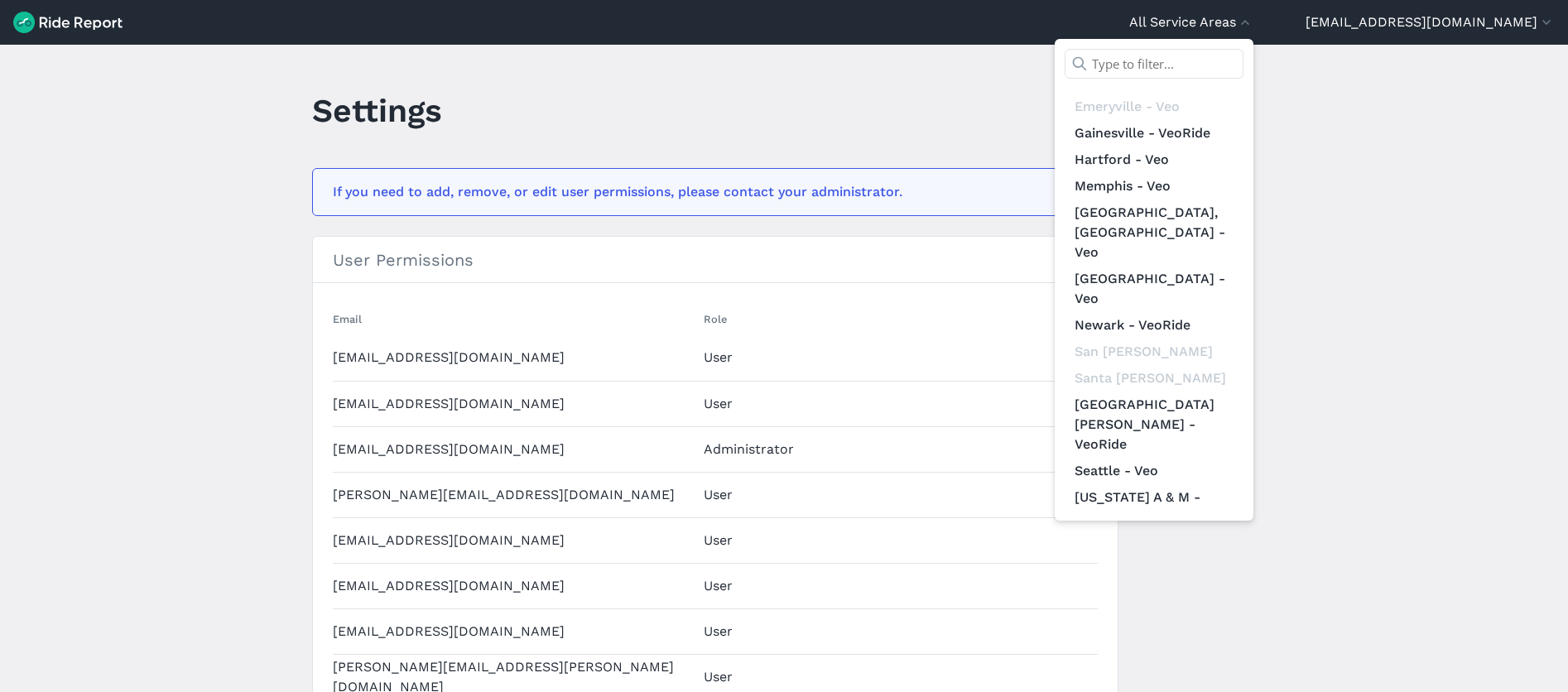
click at [1224, 643] on link "[US_STATE] D.C. - Veo" at bounding box center [1154, 657] width 178 height 27
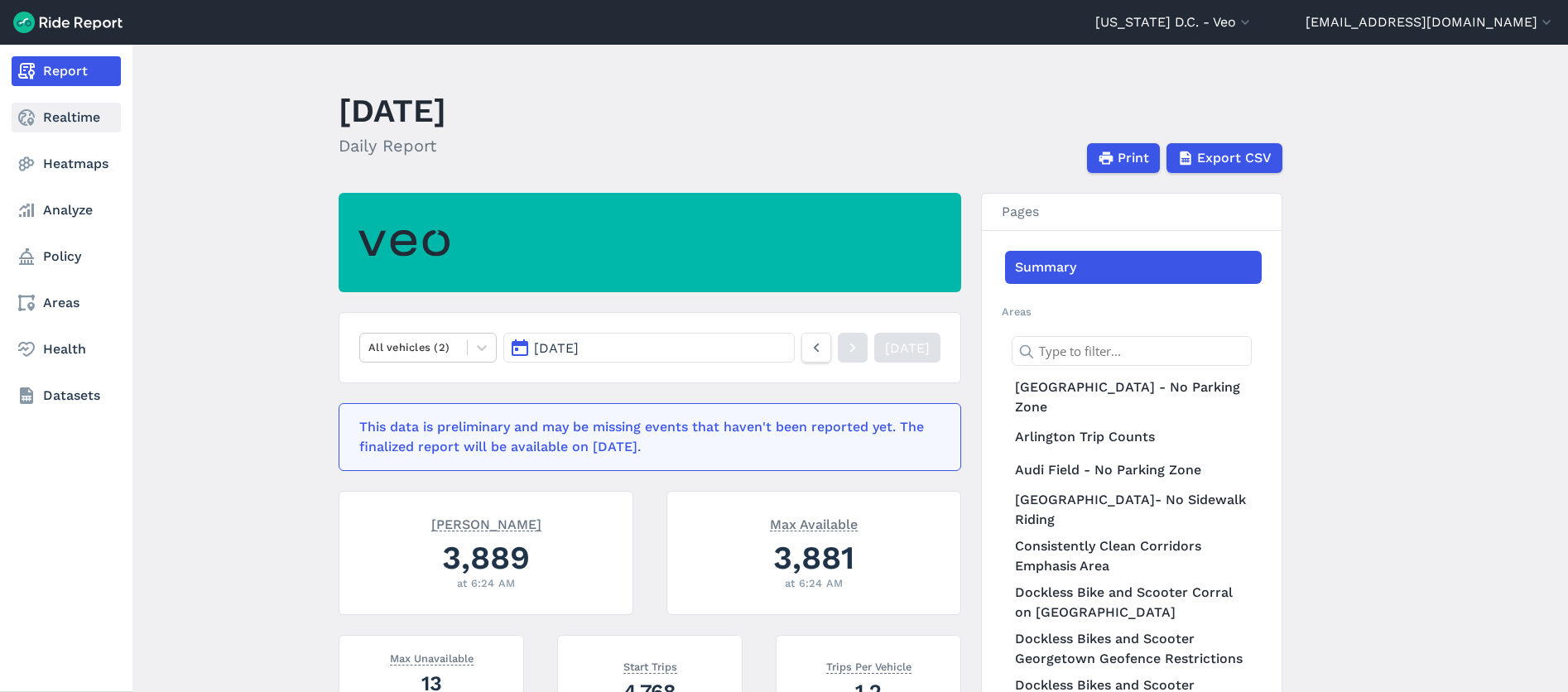
click at [26, 117] on icon at bounding box center [27, 117] width 20 height 20
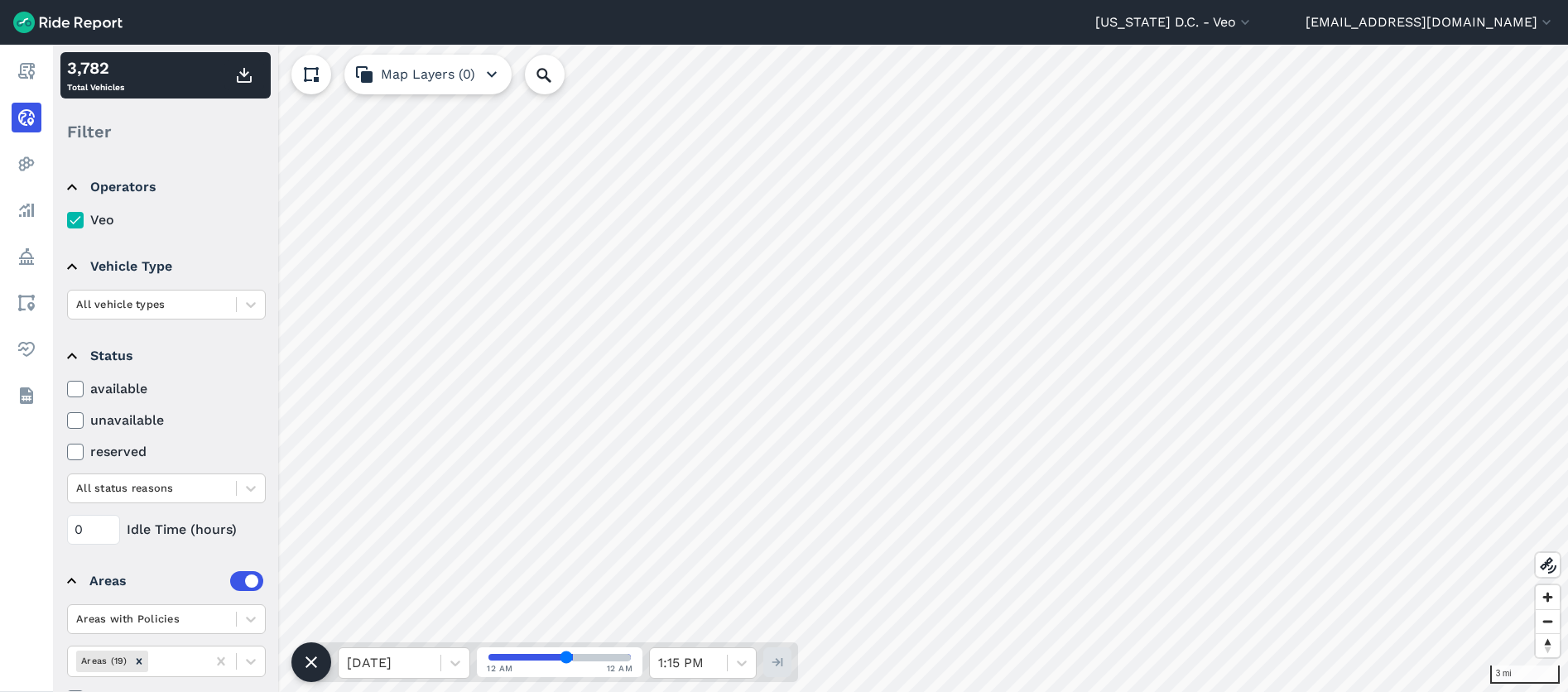
scroll to position [43, 0]
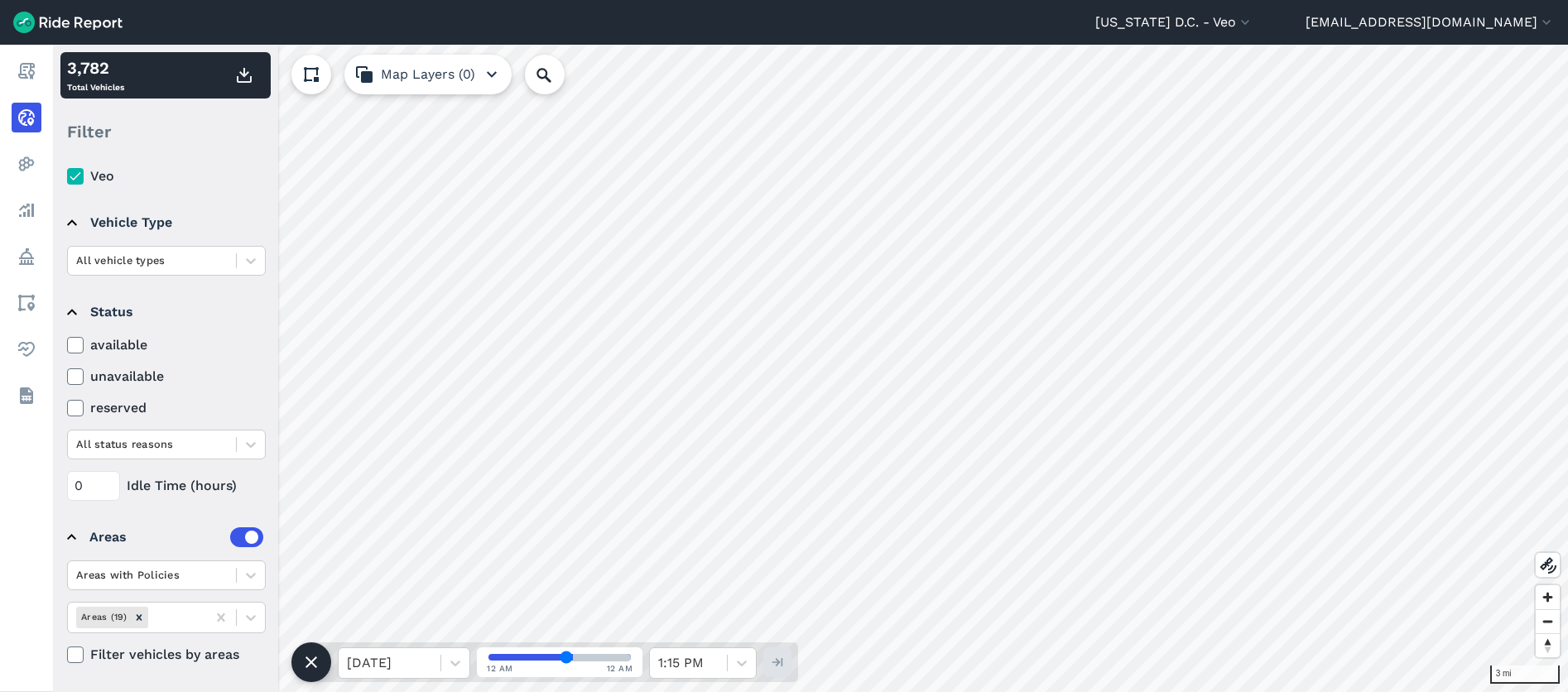
click at [310, 74] on icon at bounding box center [311, 75] width 20 height 20
click at [466, 65] on button "Map Layers (0)" at bounding box center [428, 75] width 167 height 40
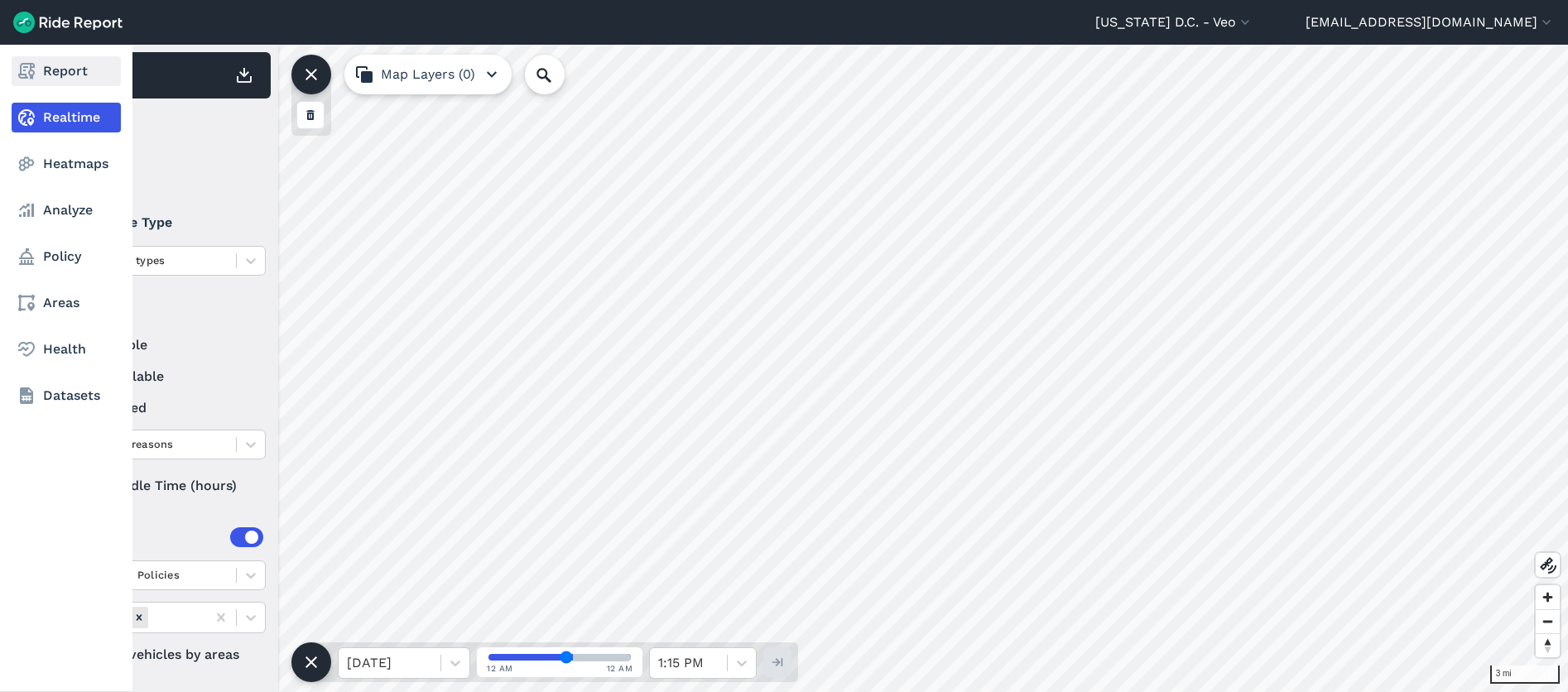
click at [45, 75] on link "Report" at bounding box center [66, 71] width 109 height 30
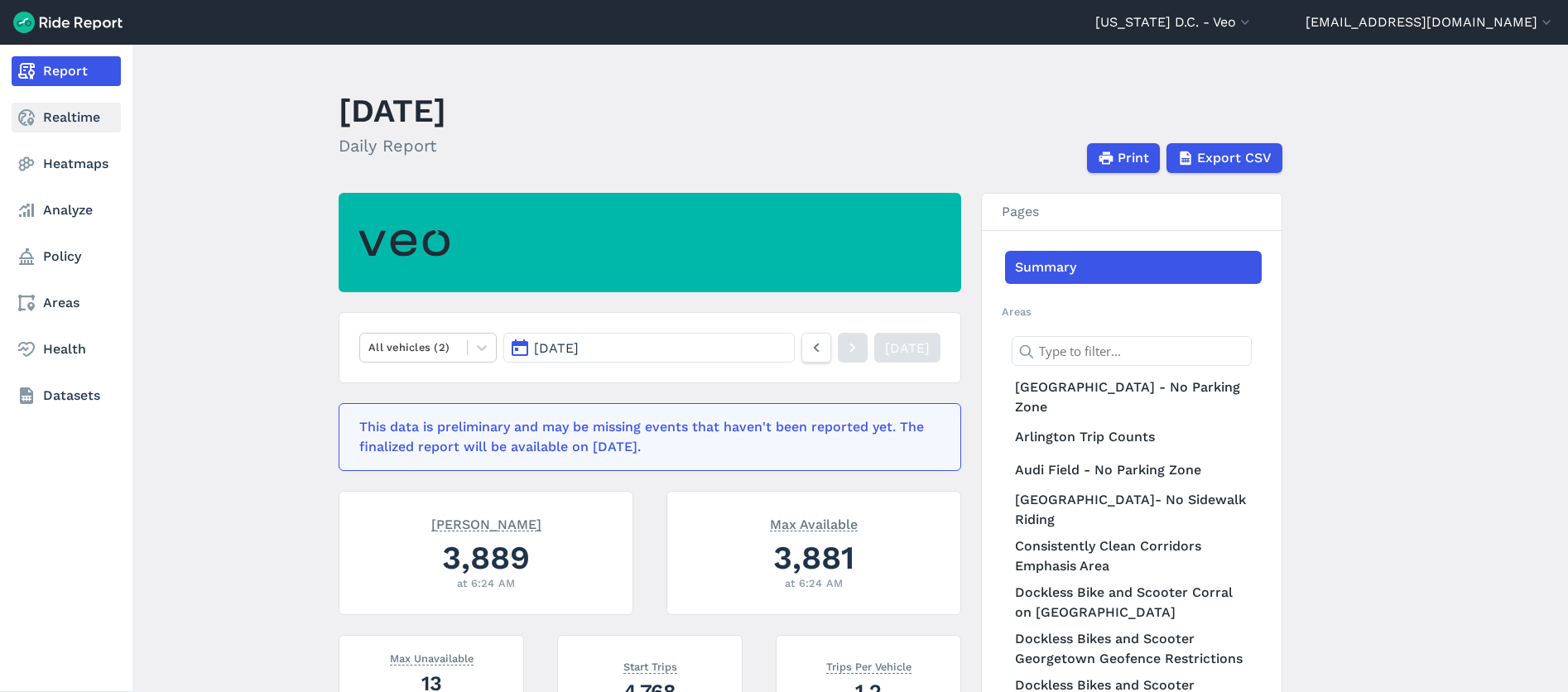
click at [25, 120] on icon at bounding box center [27, 117] width 20 height 20
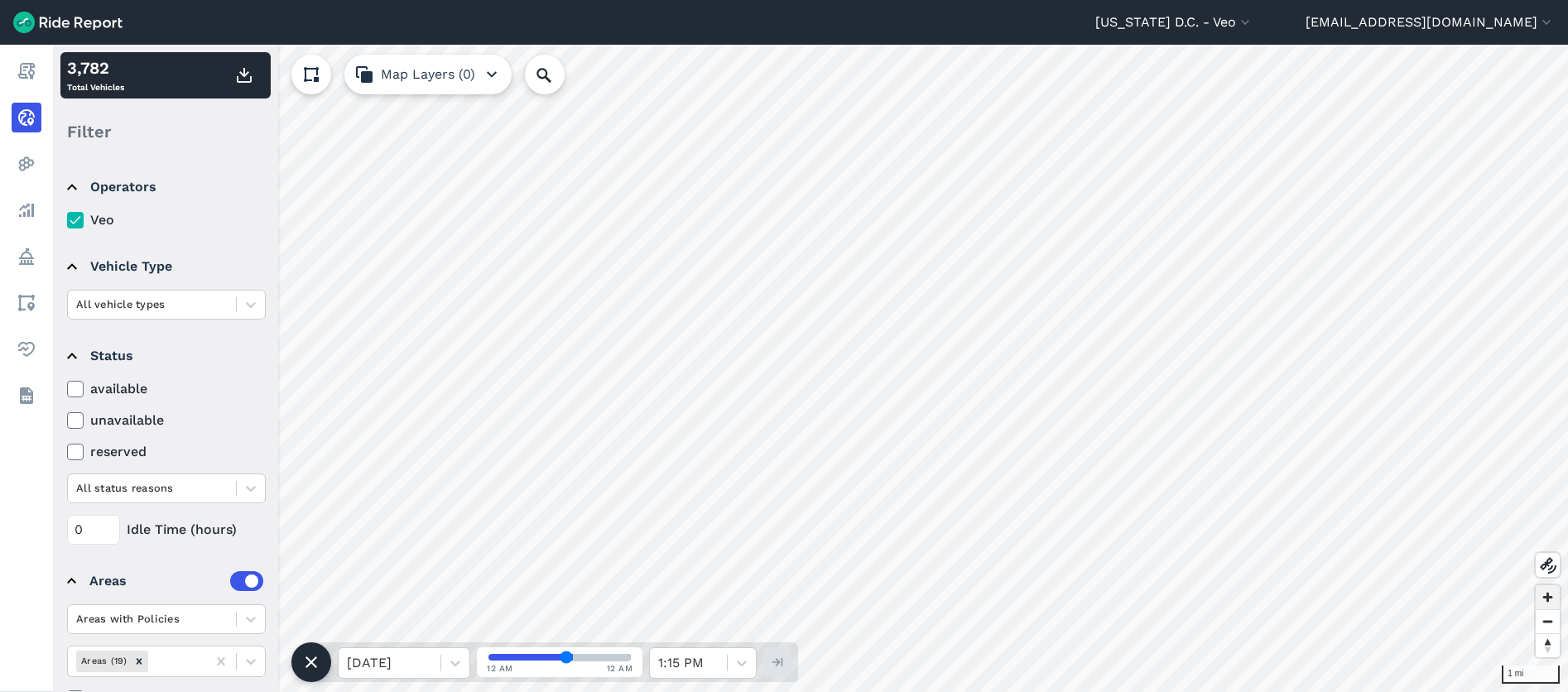
click at [1549, 600] on span "Zoom in" at bounding box center [1547, 596] width 24 height 24
click at [68, 215] on icon at bounding box center [75, 220] width 15 height 17
click at [67, 215] on input "Veo" at bounding box center [67, 216] width 0 height 11
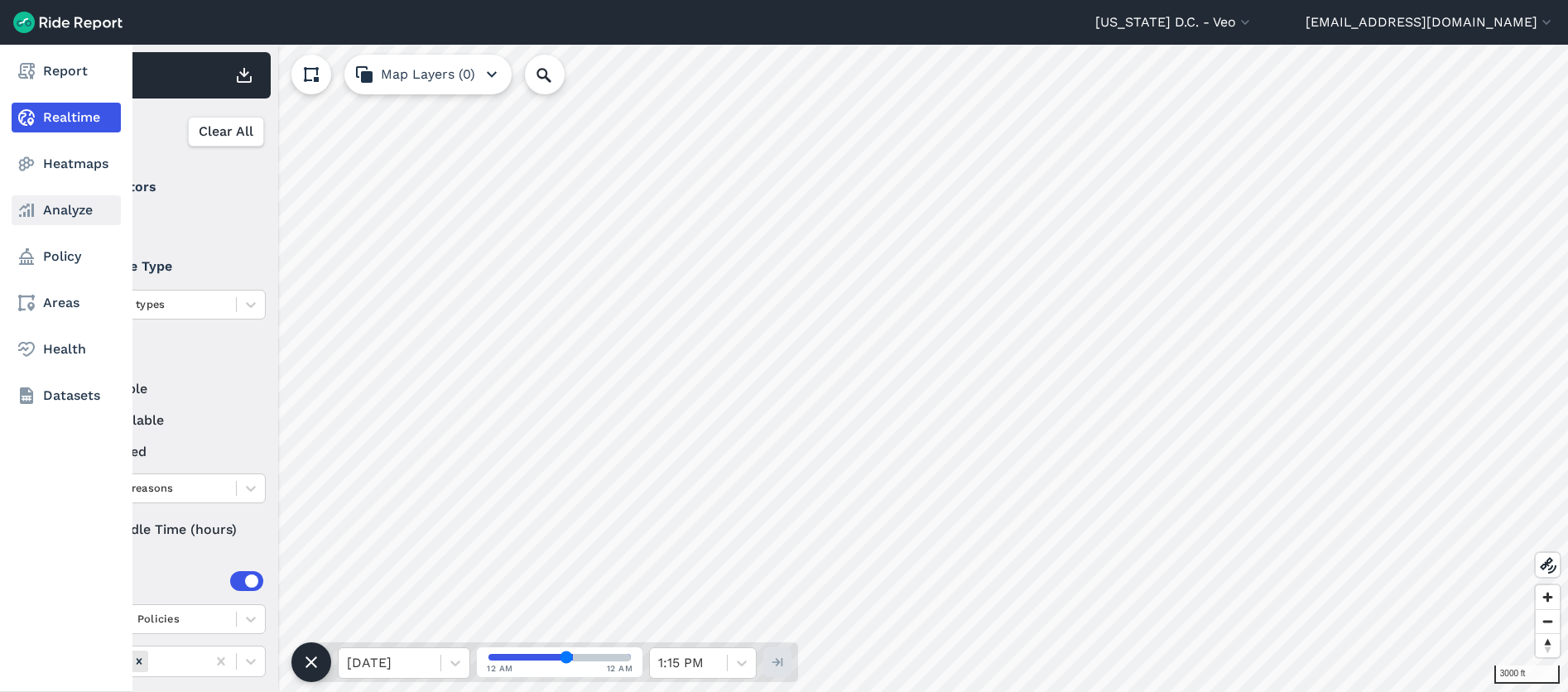
click at [68, 216] on link "Analyze" at bounding box center [66, 210] width 109 height 30
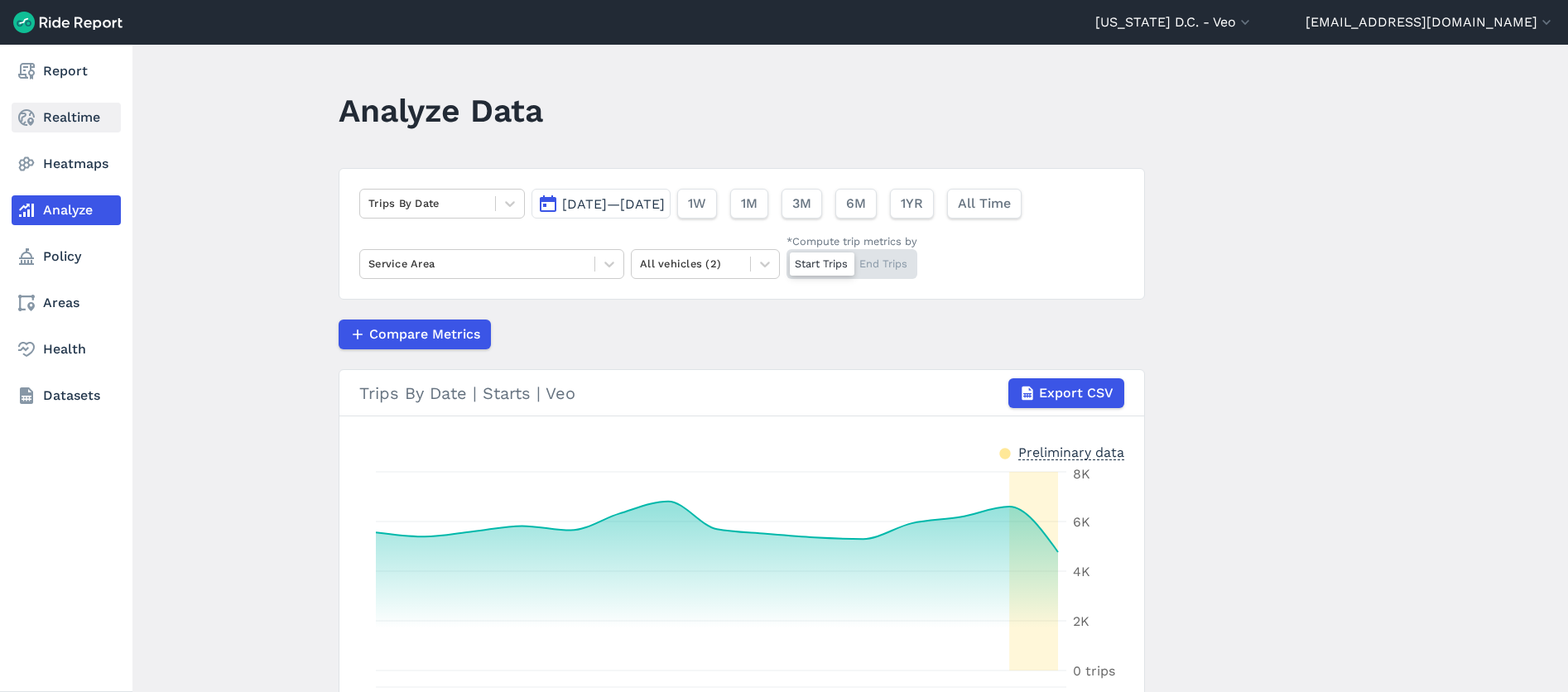
click at [23, 117] on use at bounding box center [27, 117] width 17 height 17
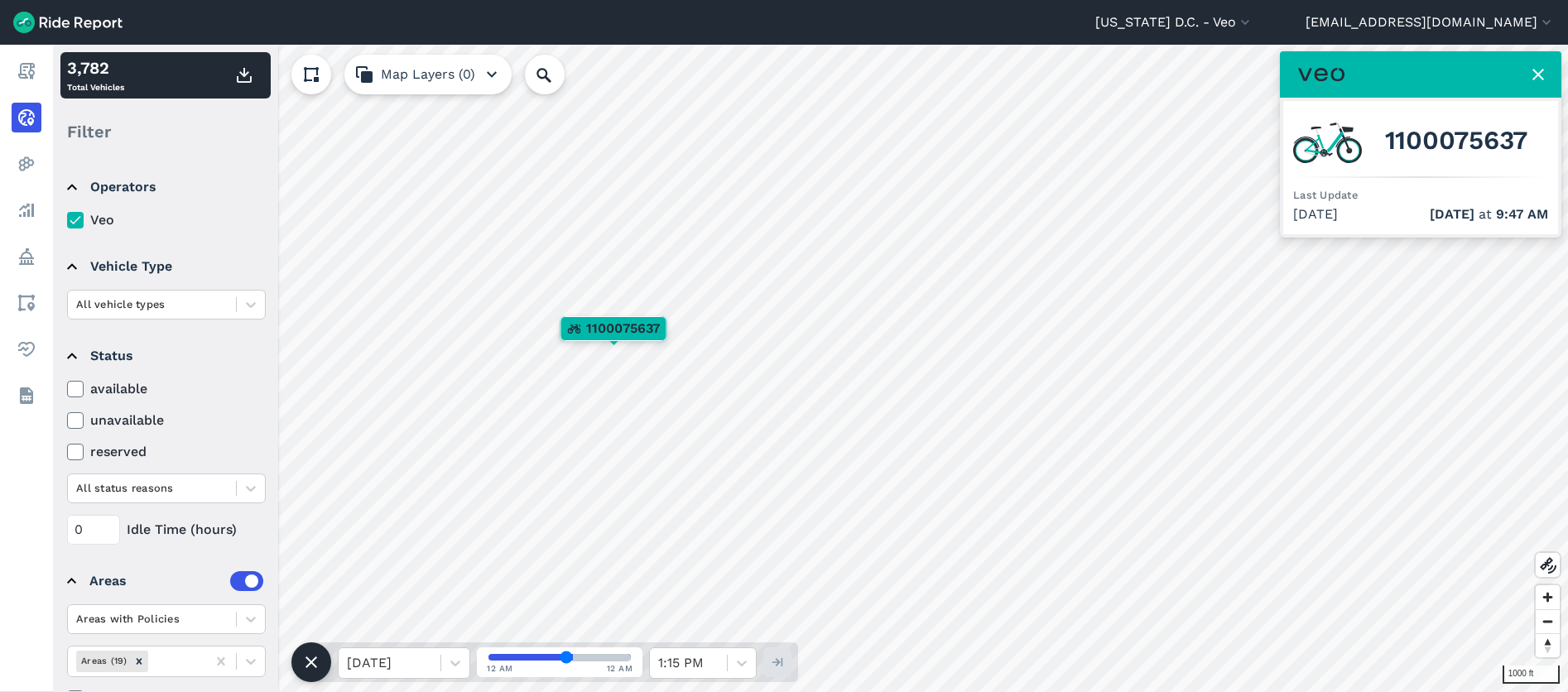
drag, startPoint x: 563, startPoint y: 657, endPoint x: 521, endPoint y: 657, distance: 42.0
click at [521, 657] on input "range" at bounding box center [559, 657] width 142 height 6
click at [776, 658] on icon "button" at bounding box center [776, 662] width 17 height 17
type input "53"
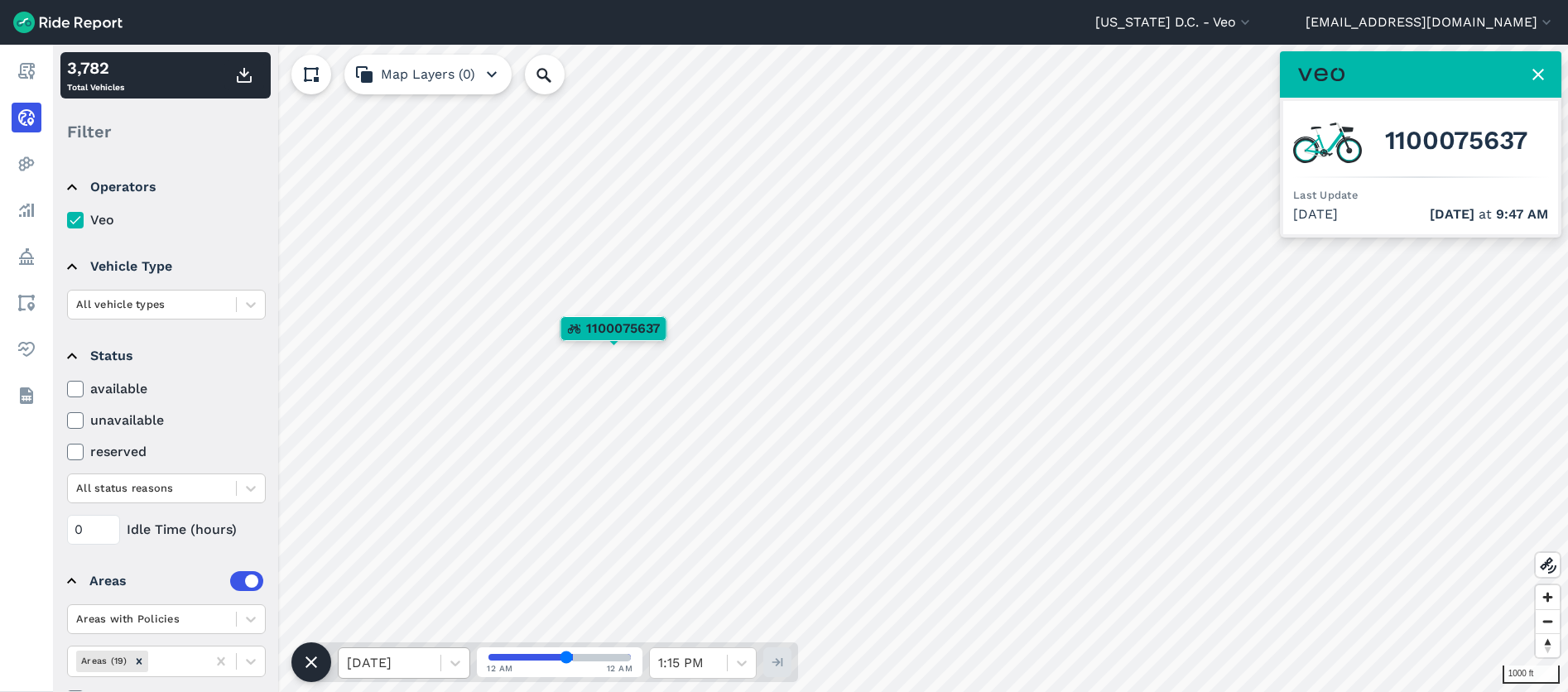
click at [449, 668] on icon at bounding box center [455, 663] width 17 height 17
click at [382, 668] on div at bounding box center [390, 663] width 85 height 23
click at [387, 665] on div at bounding box center [390, 663] width 85 height 23
click at [399, 664] on div at bounding box center [390, 663] width 85 height 23
click at [405, 664] on div at bounding box center [390, 663] width 85 height 23
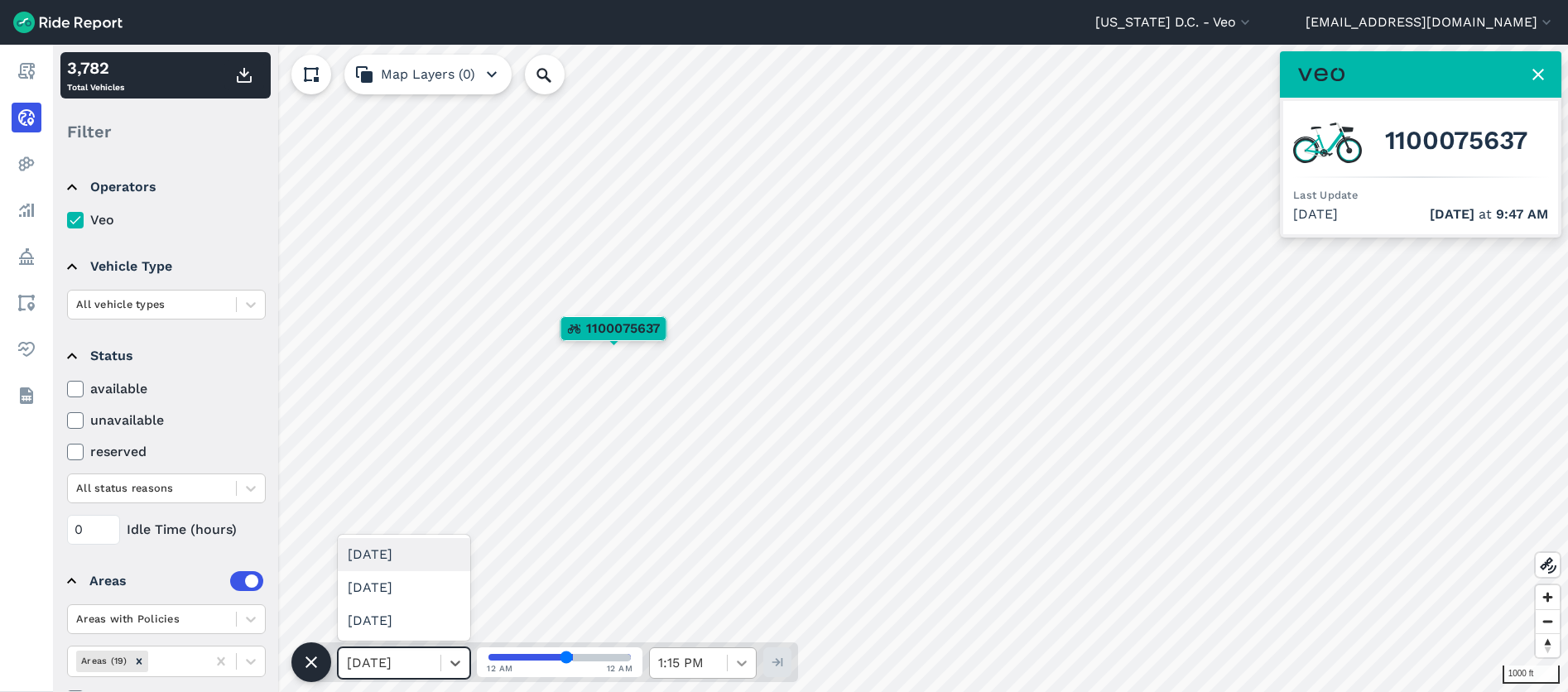
click at [747, 662] on icon at bounding box center [741, 663] width 17 height 17
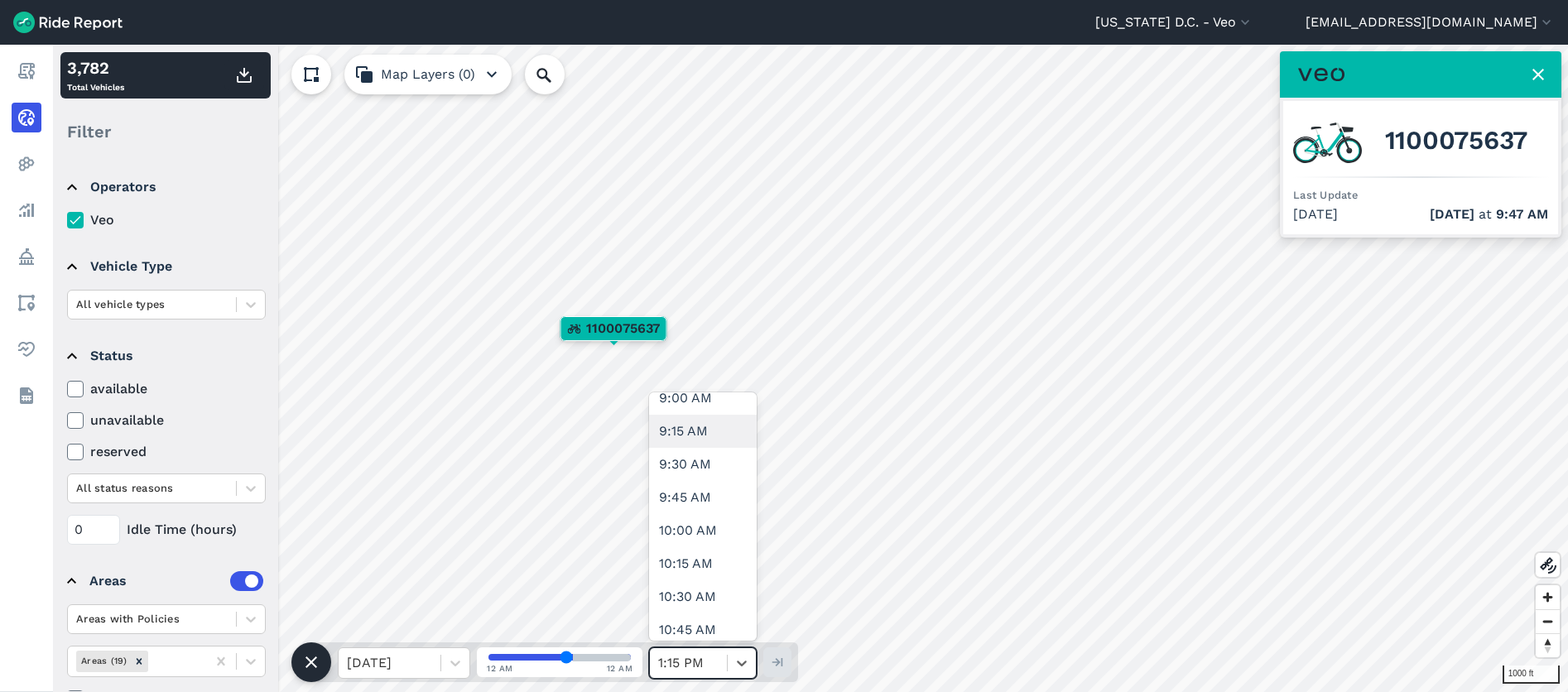
scroll to position [1545, 0]
click at [675, 626] on div "Live" at bounding box center [702, 620] width 107 height 33
